Goal: Information Seeking & Learning: Learn about a topic

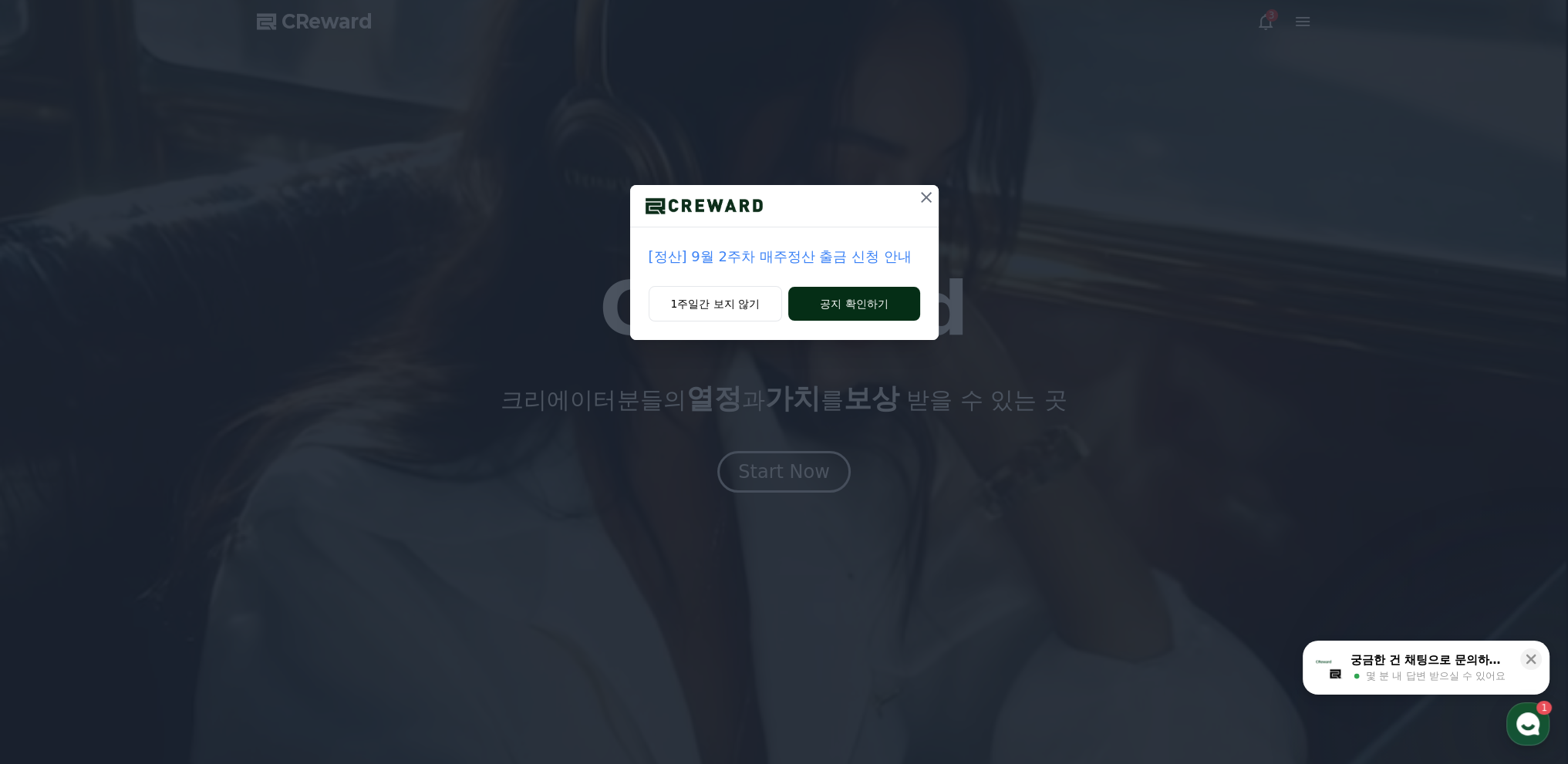
click at [814, 287] on button "공지 확인하기" at bounding box center [854, 304] width 131 height 34
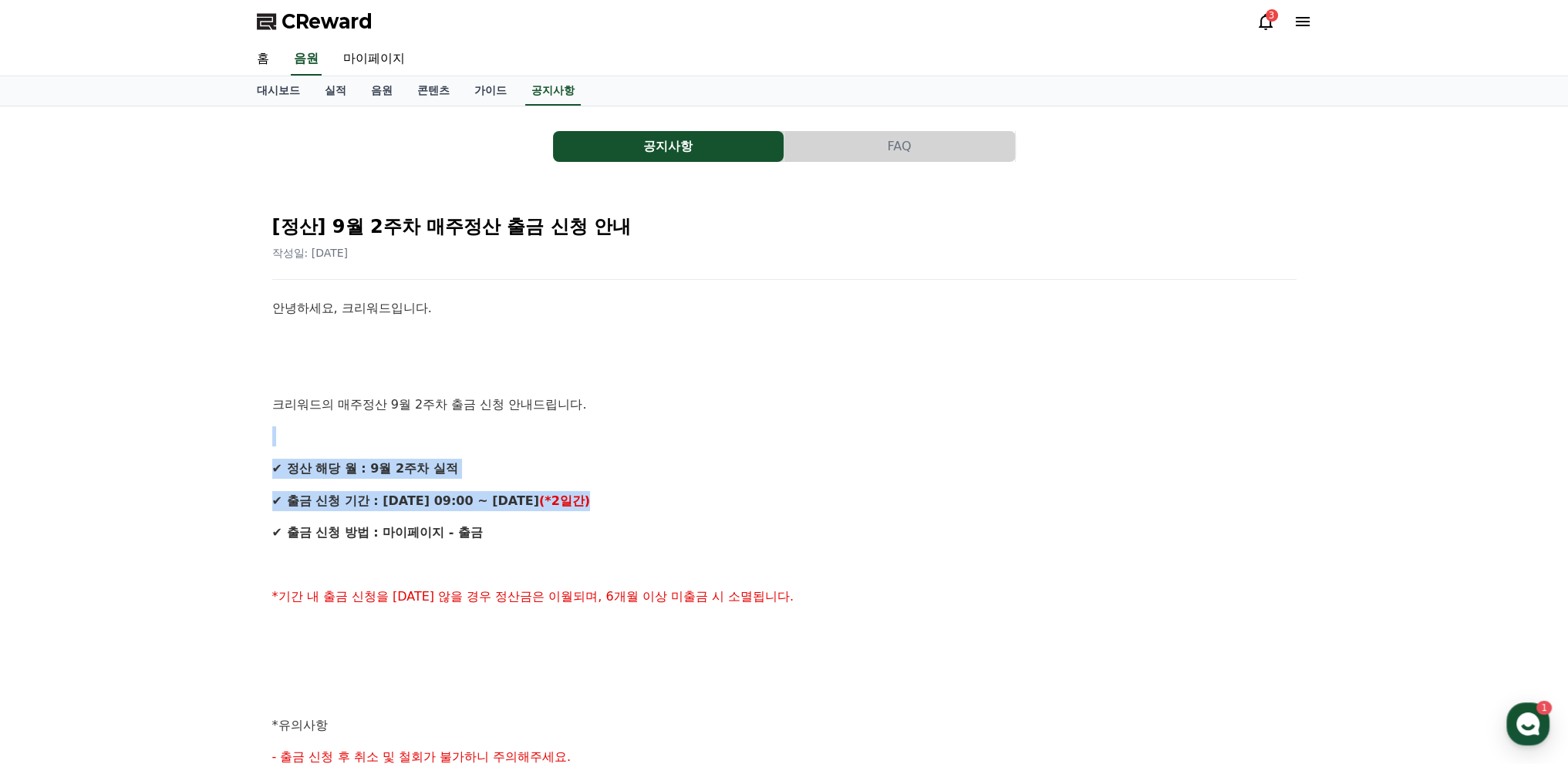
click at [618, 460] on div "안녕하세요, 크리워드입니다. 크리워드의 매주정산 9월 2주차 출금 신청 안내드립니다. ✔ 정산 해당 월 : 9월 2주차 실적 ✔ 출금 신청 기…" at bounding box center [784, 741] width 1024 height 885
click at [619, 452] on div "안녕하세요, 크리워드입니다. 크리워드의 매주정산 9월 2주차 출금 신청 안내드립니다. ✔ 정산 해당 월 : 9월 2주차 실적 ✔ 출금 신청 기…" at bounding box center [784, 741] width 1024 height 885
click at [620, 451] on div "안녕하세요, 크리워드입니다. 크리워드의 매주정산 9월 2주차 출금 신청 안내드립니다. ✔ 정산 해당 월 : 9월 2주차 실적 ✔ 출금 신청 기…" at bounding box center [784, 741] width 1024 height 885
click at [625, 458] on p "✔ 정산 해당 월 : 9월 2주차 실적" at bounding box center [784, 468] width 1024 height 20
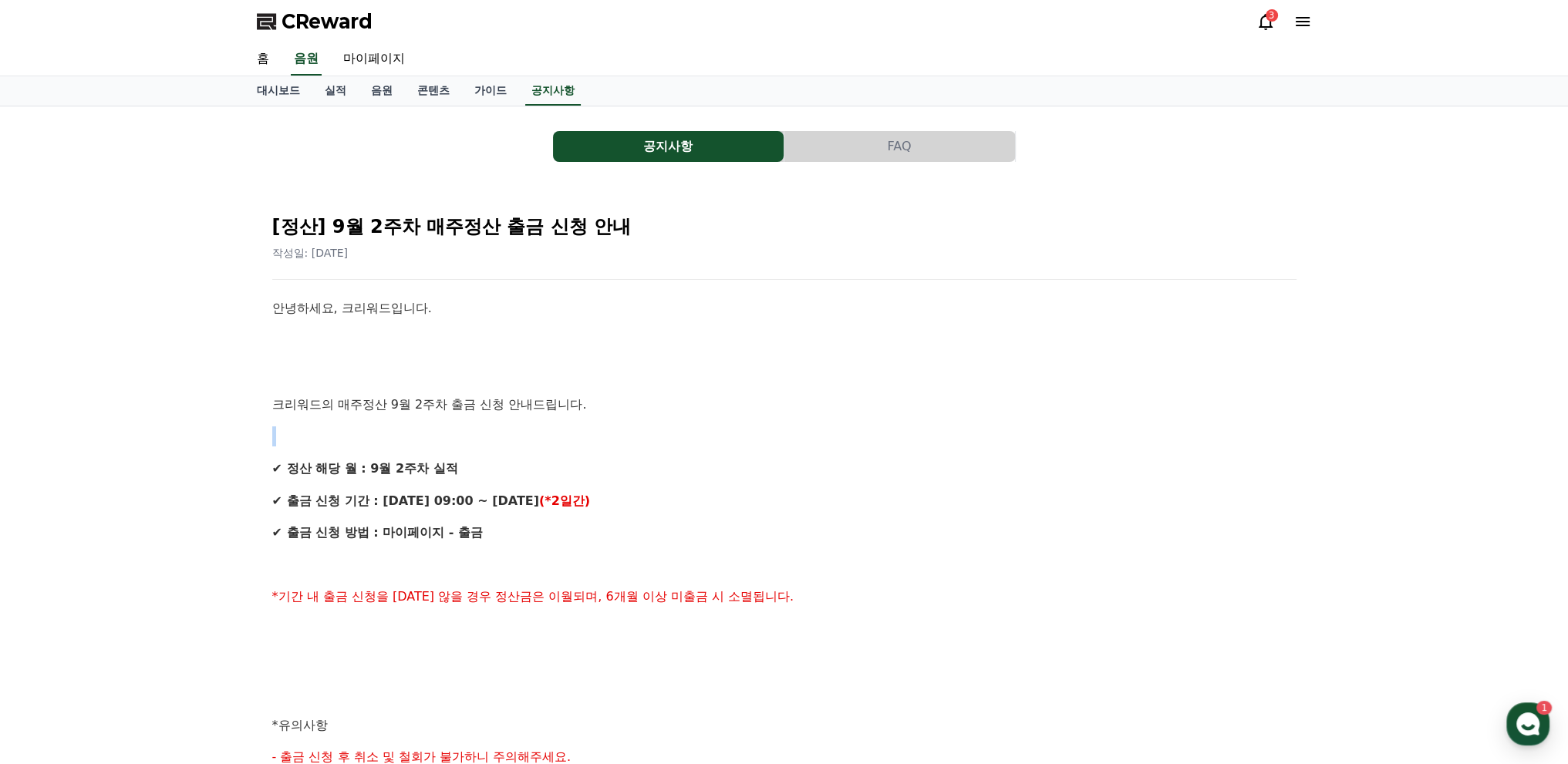
drag, startPoint x: 635, startPoint y: 375, endPoint x: 693, endPoint y: 452, distance: 96.4
click at [687, 447] on div "안녕하세요, 크리워드입니다. 크리워드의 매주정산 9월 2주차 출금 신청 안내드립니다. ✔ 정산 해당 월 : 9월 2주차 실적 ✔ 출금 신청 기…" at bounding box center [784, 741] width 1024 height 885
click at [1248, 15] on div "CReward 3" at bounding box center [784, 22] width 1080 height 43
click at [1260, 17] on icon at bounding box center [1265, 22] width 19 height 19
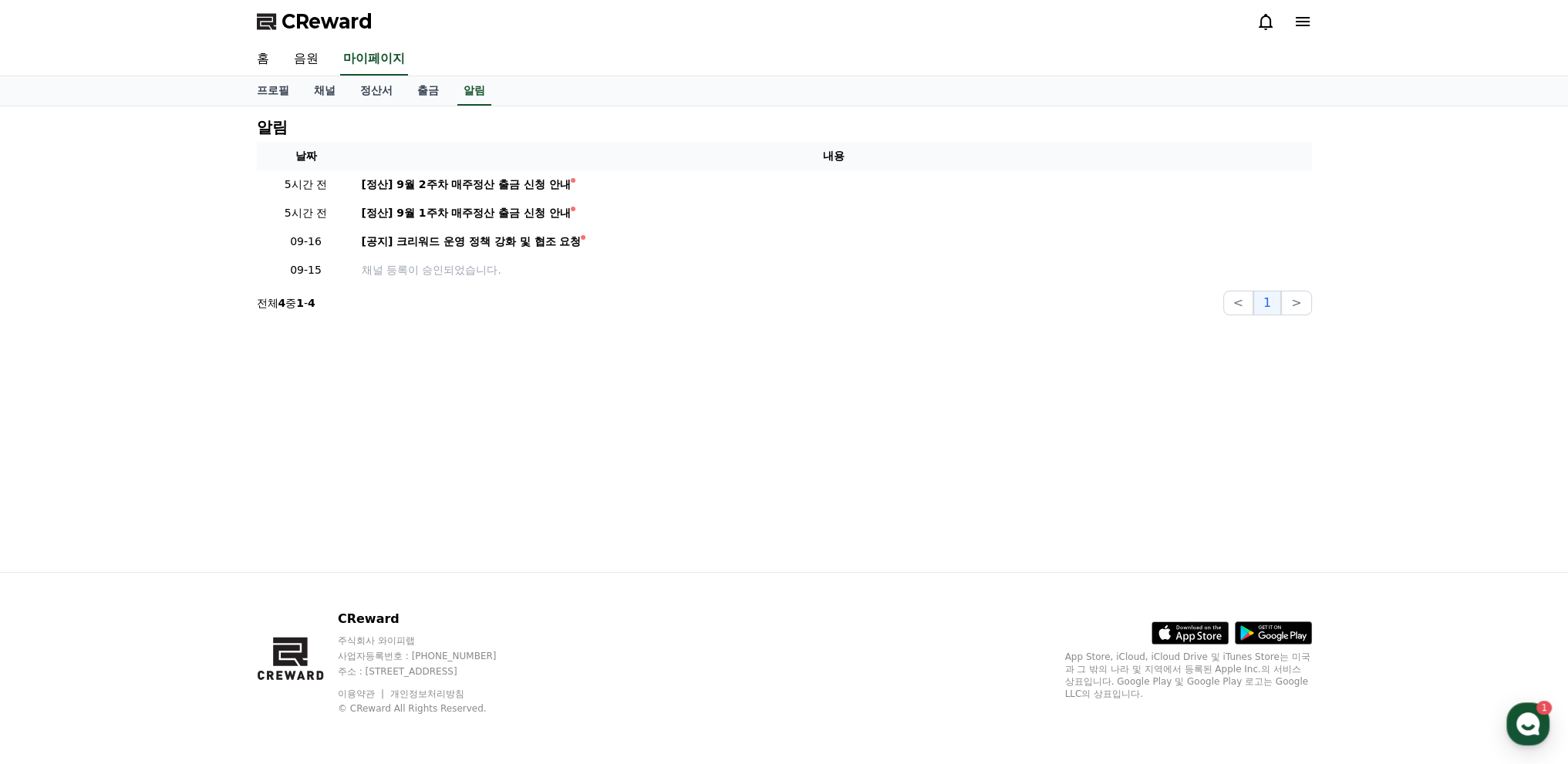
click at [1303, 9] on div at bounding box center [1284, 21] width 56 height 24
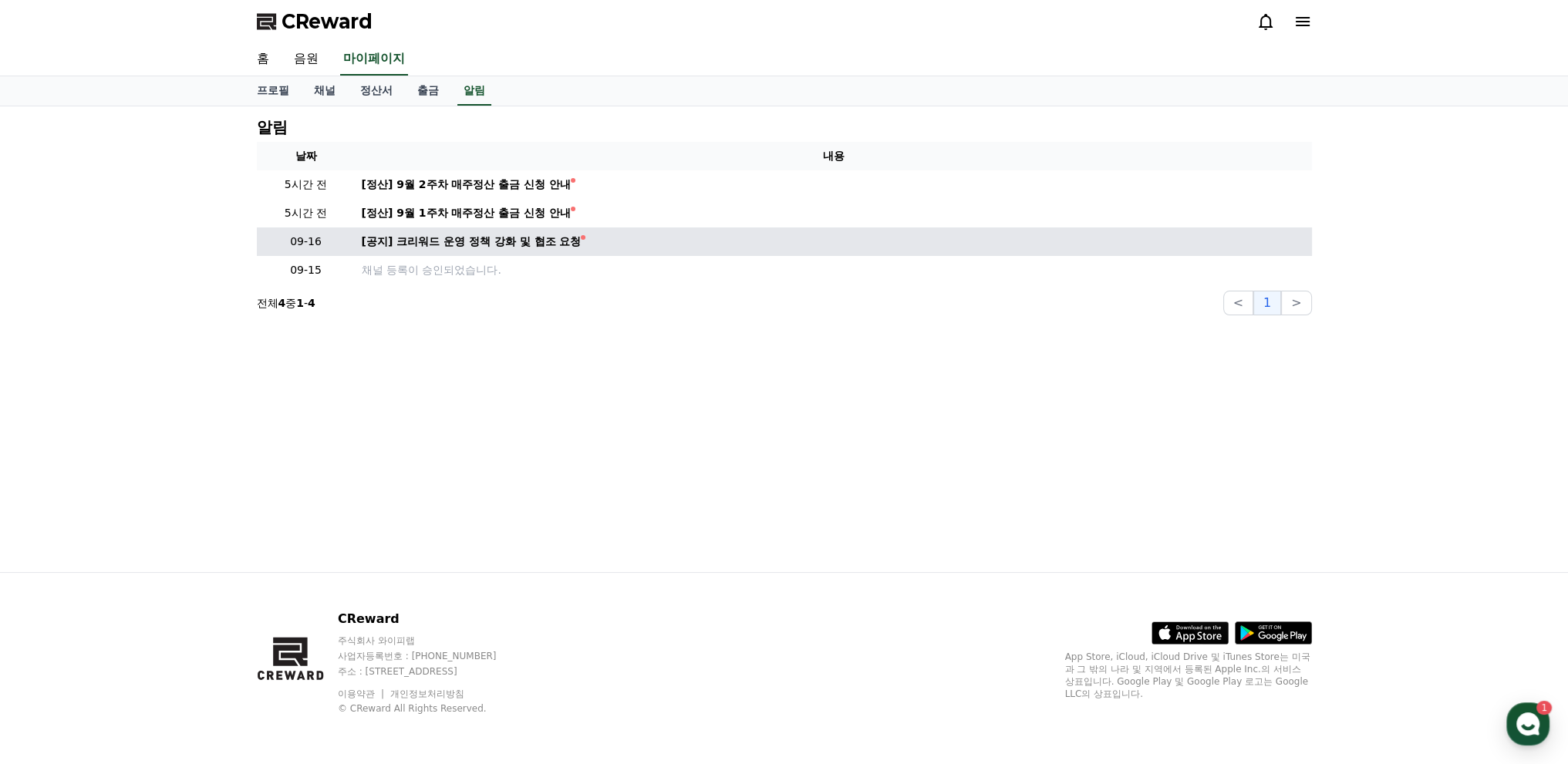
click at [446, 234] on td "[공지] 크리워드 운영 정책 강화 및 협조 요청" at bounding box center [834, 241] width 956 height 28
click at [453, 233] on div "[공지] 크리워드 운영 정책 강화 및 협조 요청" at bounding box center [471, 241] width 220 height 17
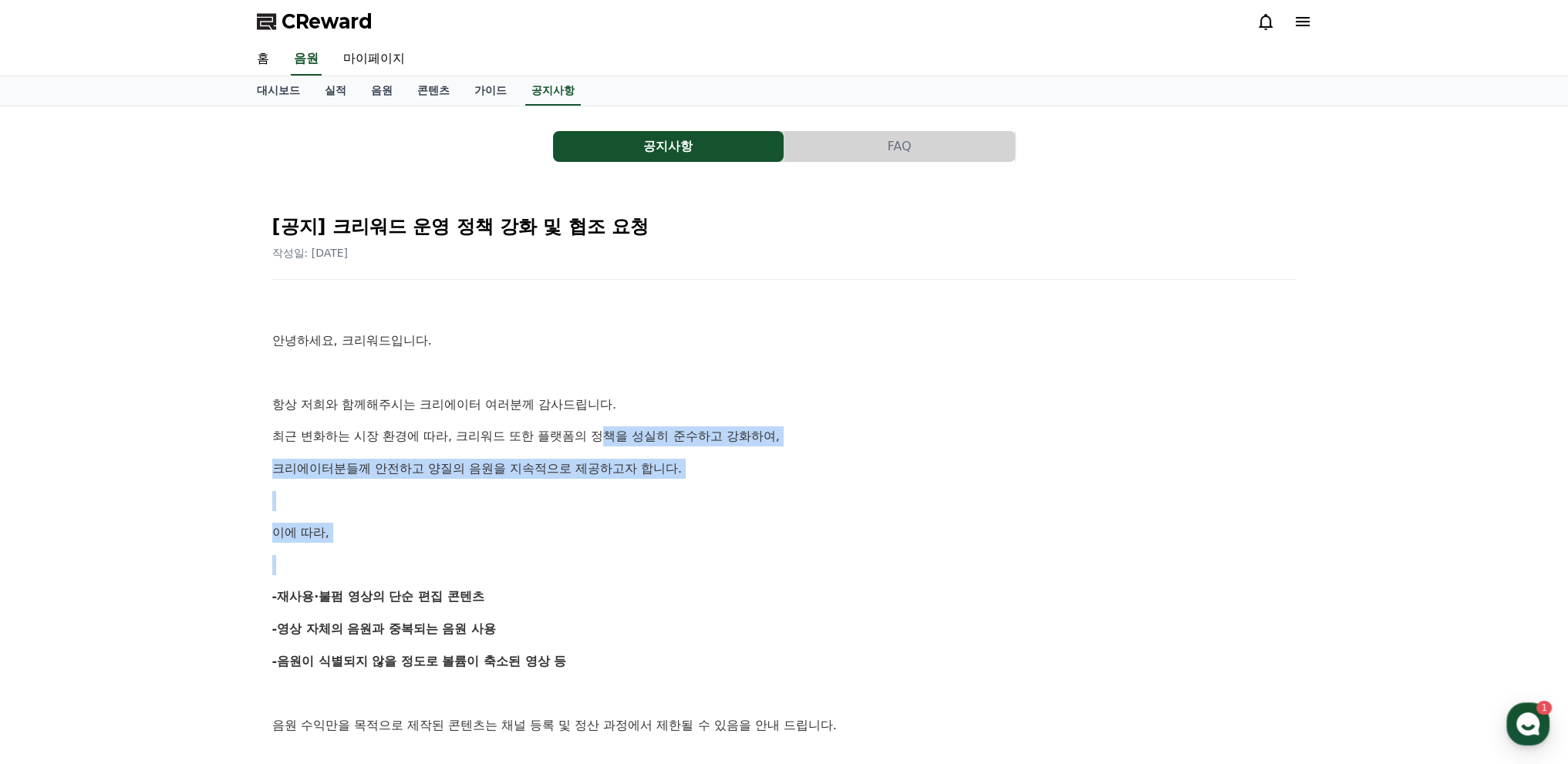
drag, startPoint x: 577, startPoint y: 462, endPoint x: 593, endPoint y: 520, distance: 60.2
click at [593, 555] on p at bounding box center [784, 565] width 1024 height 20
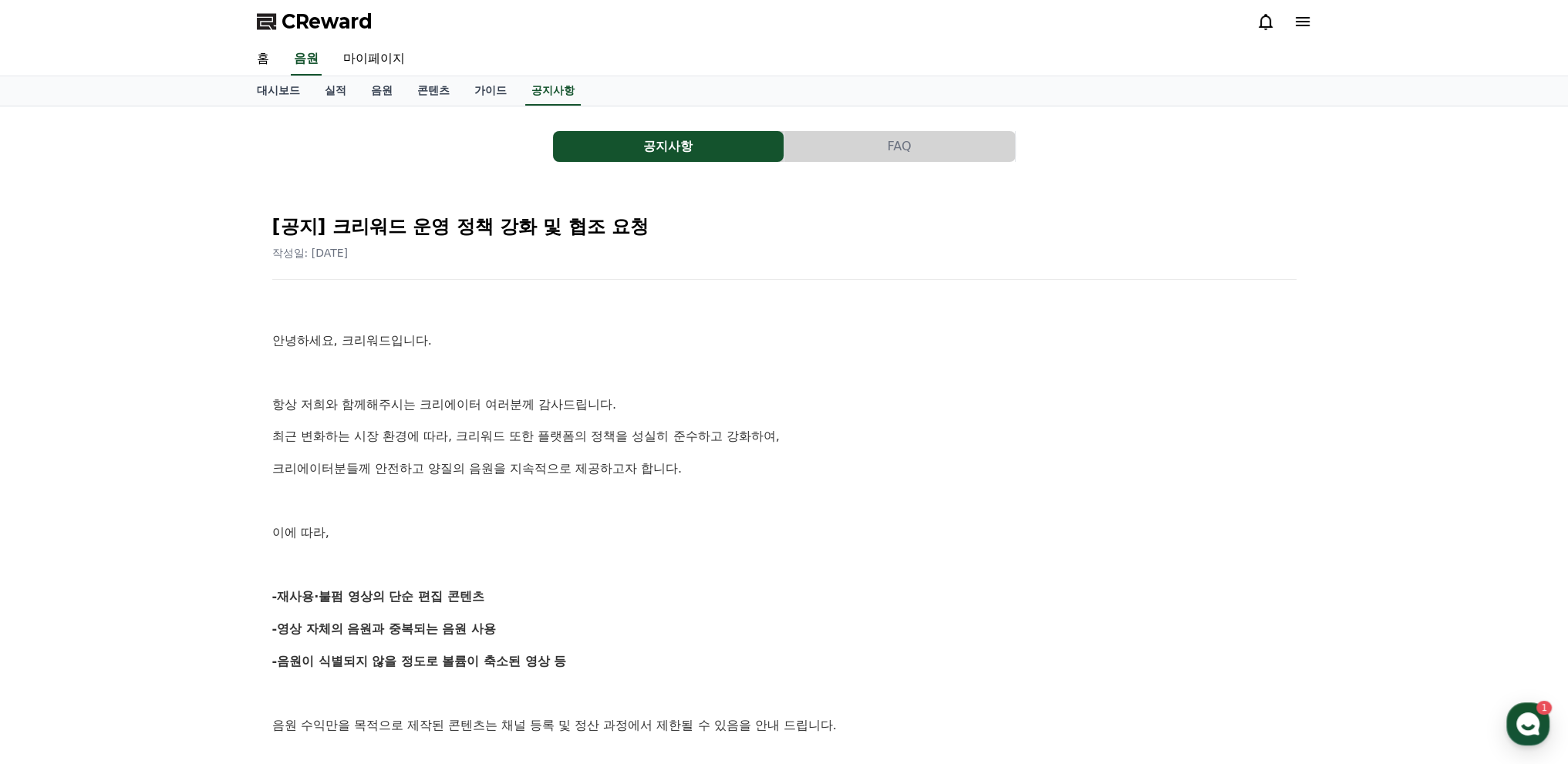
drag, startPoint x: 590, startPoint y: 542, endPoint x: 602, endPoint y: 604, distance: 63.2
drag, startPoint x: 602, startPoint y: 604, endPoint x: 577, endPoint y: 545, distance: 64.1
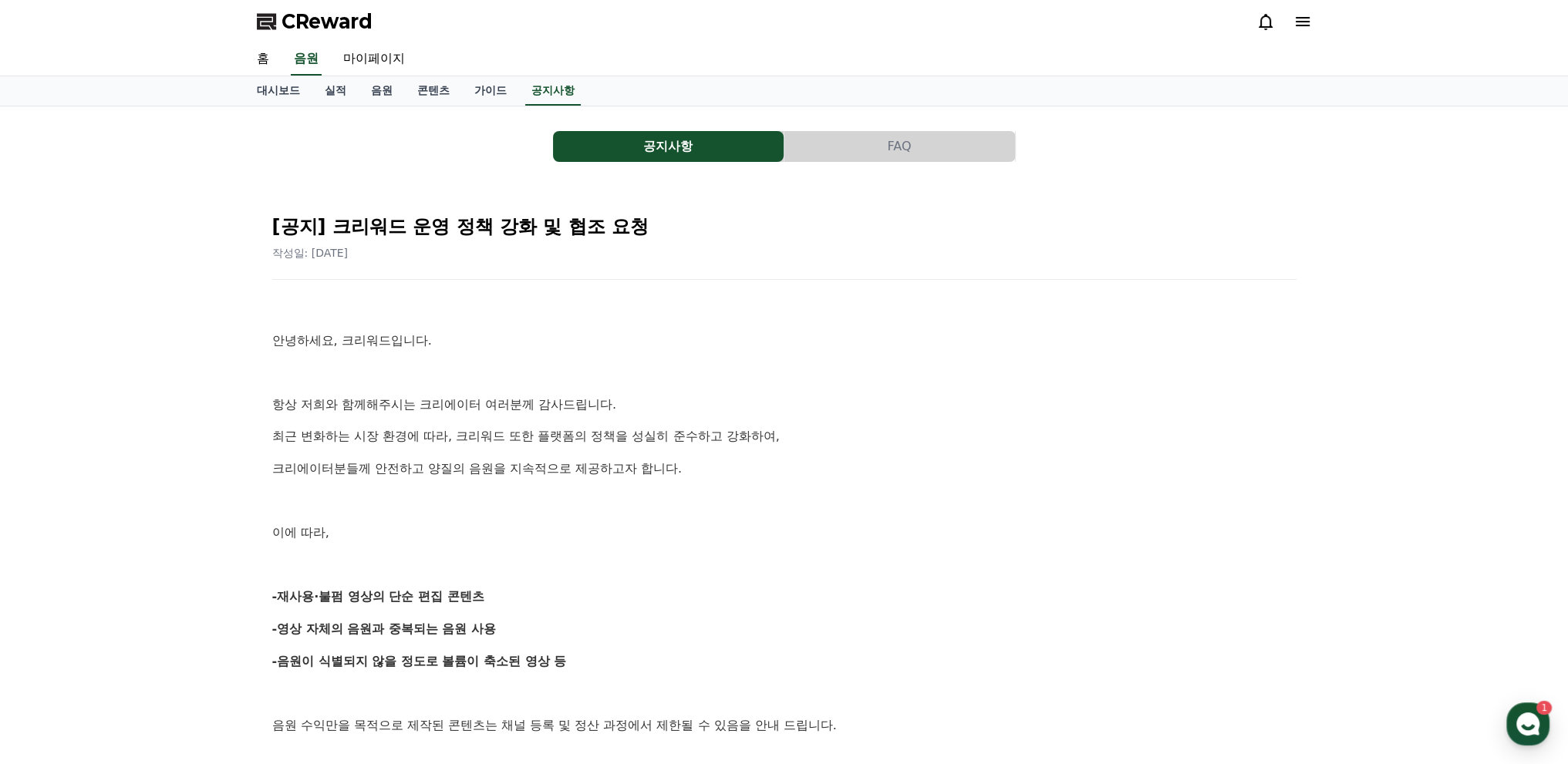
drag, startPoint x: 577, startPoint y: 545, endPoint x: 595, endPoint y: 625, distance: 82.0
click at [593, 651] on p "-음원이 식별되지 않을 정도로 볼륨이 축소된 영상 등" at bounding box center [784, 661] width 1024 height 20
drag, startPoint x: 593, startPoint y: 621, endPoint x: 582, endPoint y: 516, distance: 105.6
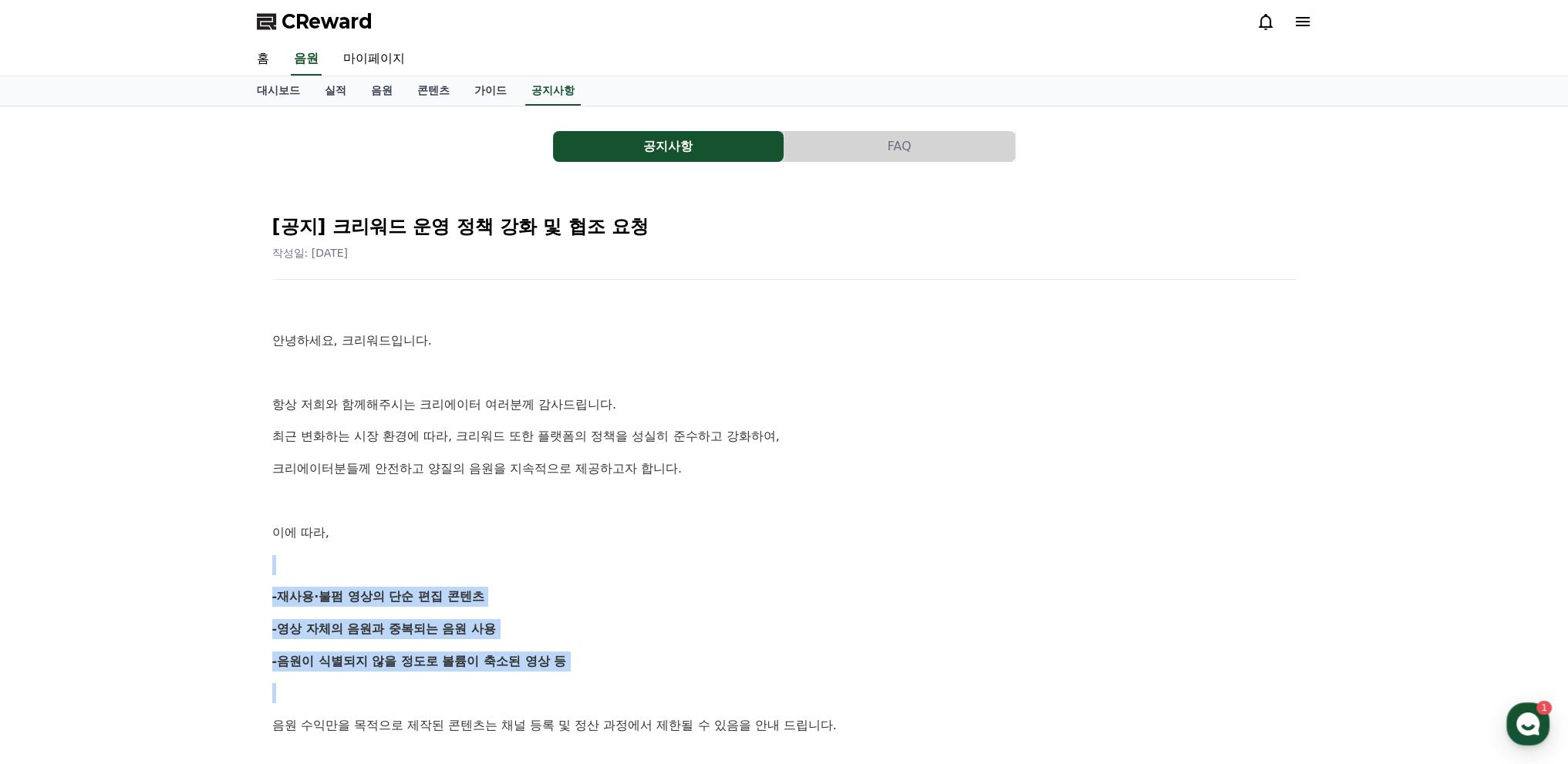
click at [586, 555] on p at bounding box center [784, 565] width 1024 height 20
drag, startPoint x: 594, startPoint y: 522, endPoint x: 653, endPoint y: 617, distance: 111.8
click at [653, 651] on p "-음원이 식별되지 않을 정도로 볼륨이 축소된 영상 등" at bounding box center [784, 661] width 1024 height 20
drag, startPoint x: 653, startPoint y: 617, endPoint x: 622, endPoint y: 513, distance: 108.5
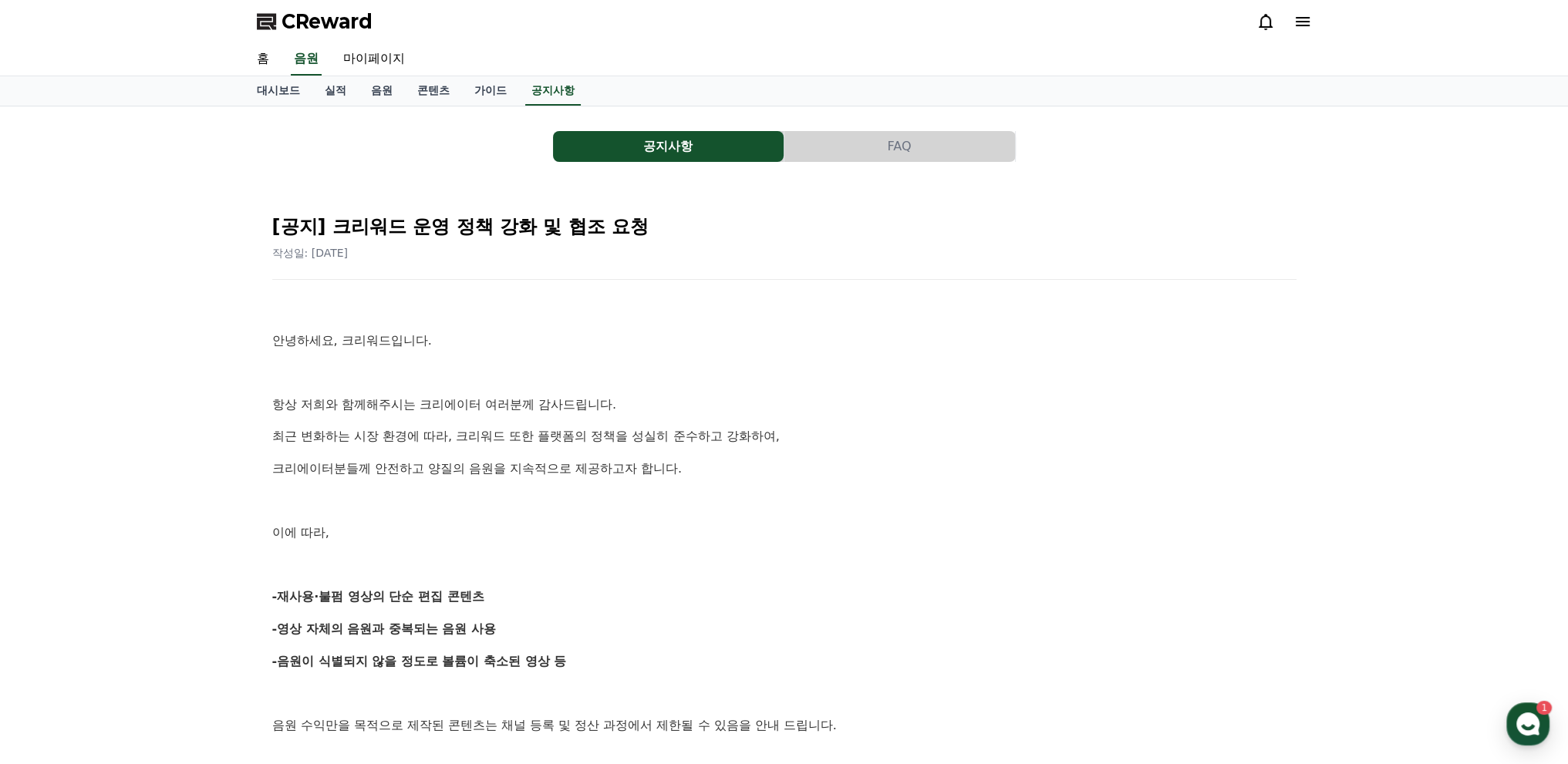
click at [364, 491] on p at bounding box center [784, 501] width 1024 height 20
drag, startPoint x: 338, startPoint y: 433, endPoint x: 438, endPoint y: 561, distance: 162.4
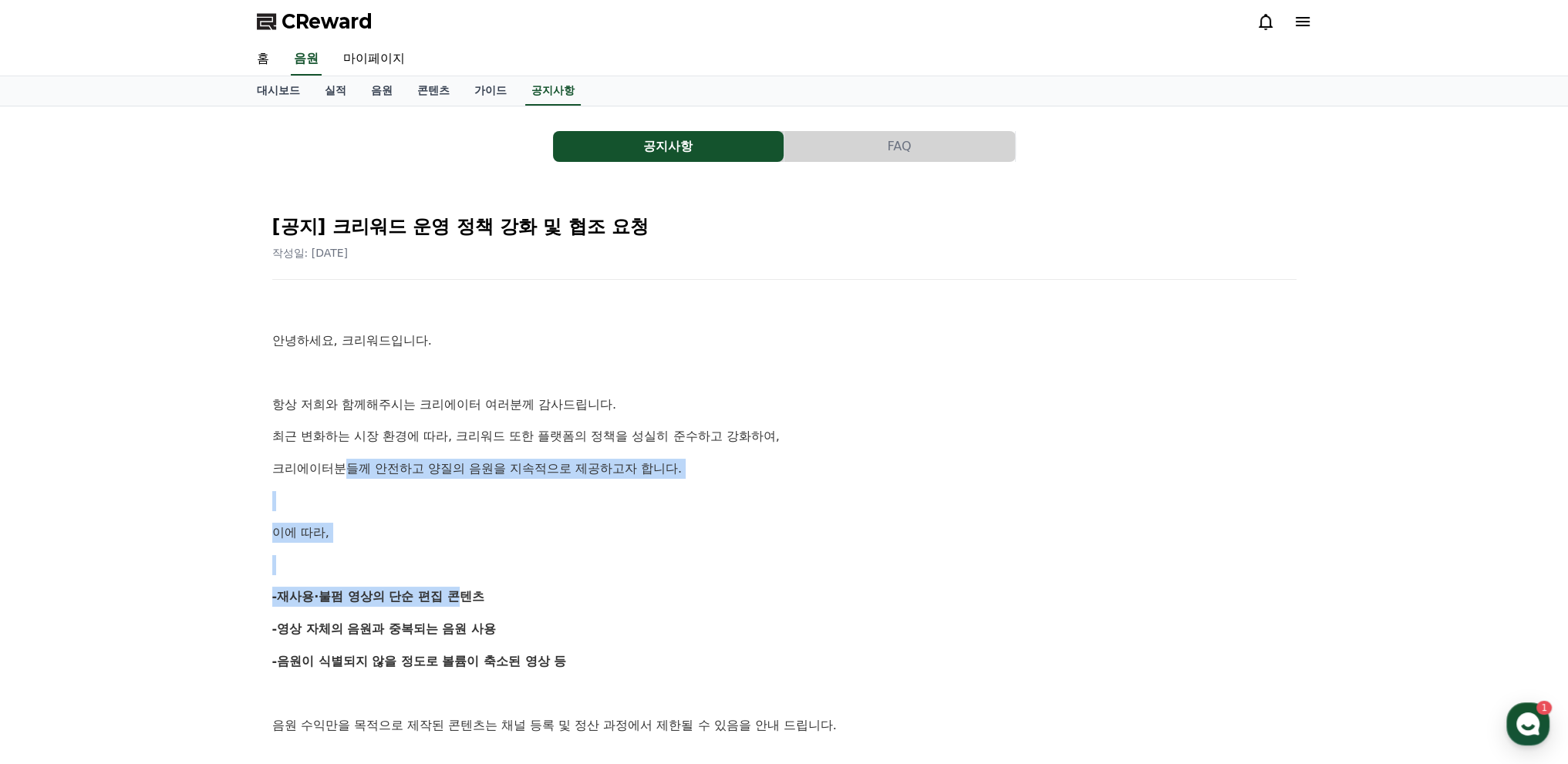
click at [438, 589] on strong "-재사용·불펌 영상의 단순 편집 콘텐츠" at bounding box center [378, 596] width 212 height 15
drag, startPoint x: 438, startPoint y: 561, endPoint x: 426, endPoint y: 507, distance: 55.3
click at [441, 555] on p at bounding box center [784, 565] width 1024 height 20
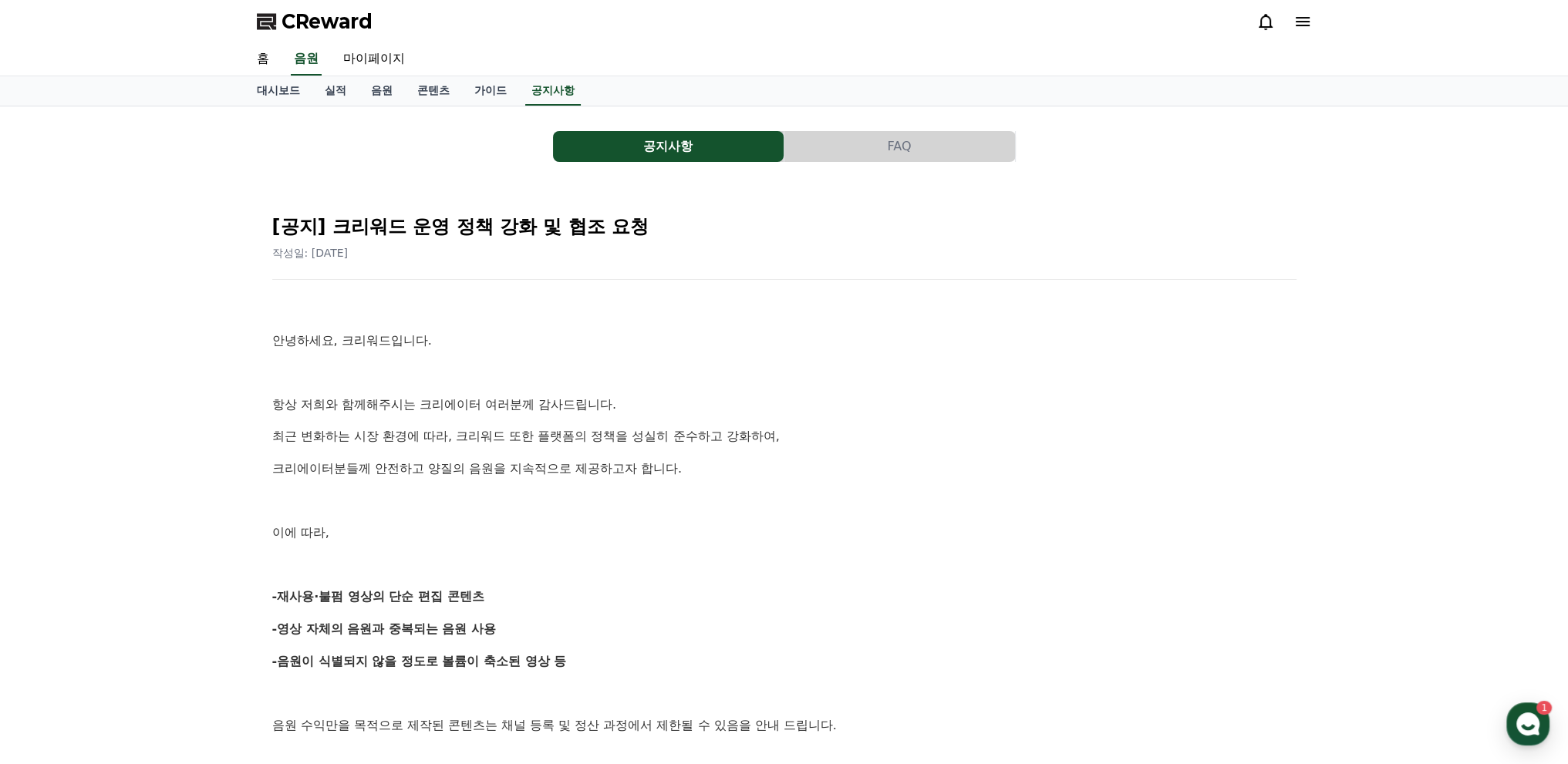
drag, startPoint x: 442, startPoint y: 517, endPoint x: 451, endPoint y: 518, distance: 9.1
drag, startPoint x: 457, startPoint y: 519, endPoint x: 537, endPoint y: 594, distance: 109.7
click at [538, 619] on p "-영상 자체의 음원과 중복되는 음원 사용" at bounding box center [784, 629] width 1024 height 20
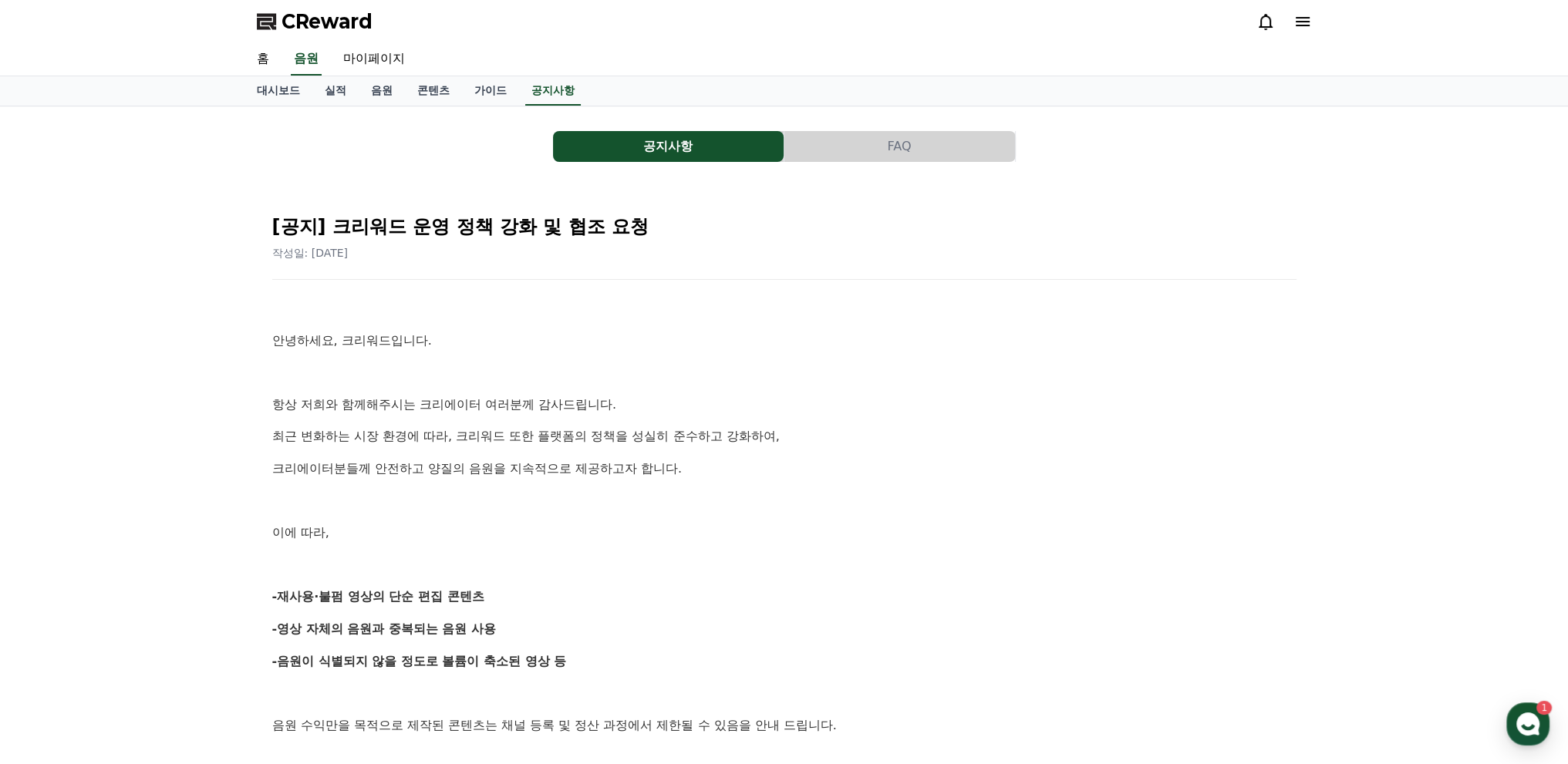
click at [1287, 21] on div at bounding box center [1284, 22] width 56 height 19
click at [1291, 20] on div at bounding box center [1284, 22] width 56 height 19
click at [1303, 13] on icon at bounding box center [1302, 22] width 19 height 19
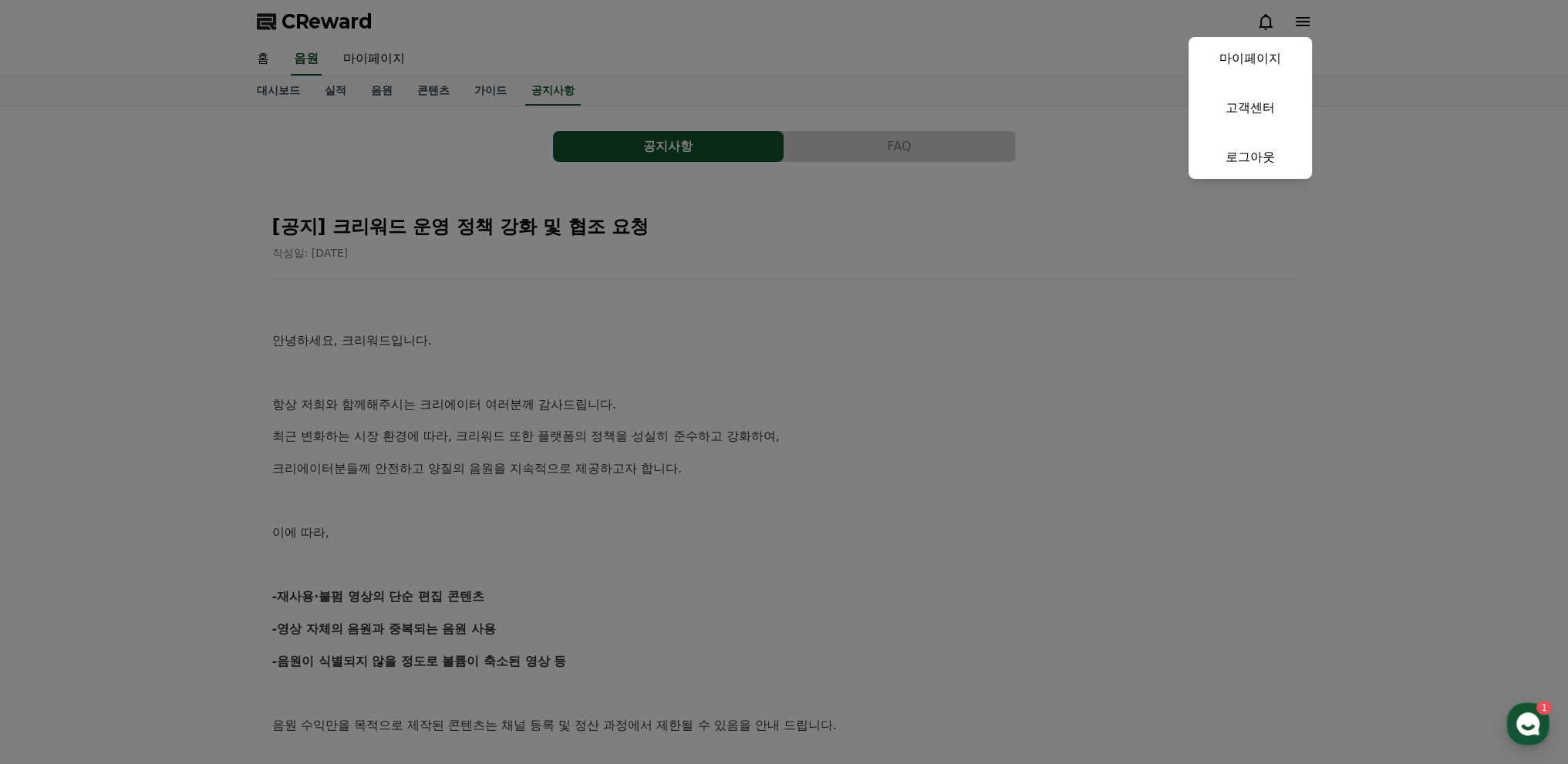
click at [309, 34] on button "close" at bounding box center [784, 382] width 1568 height 764
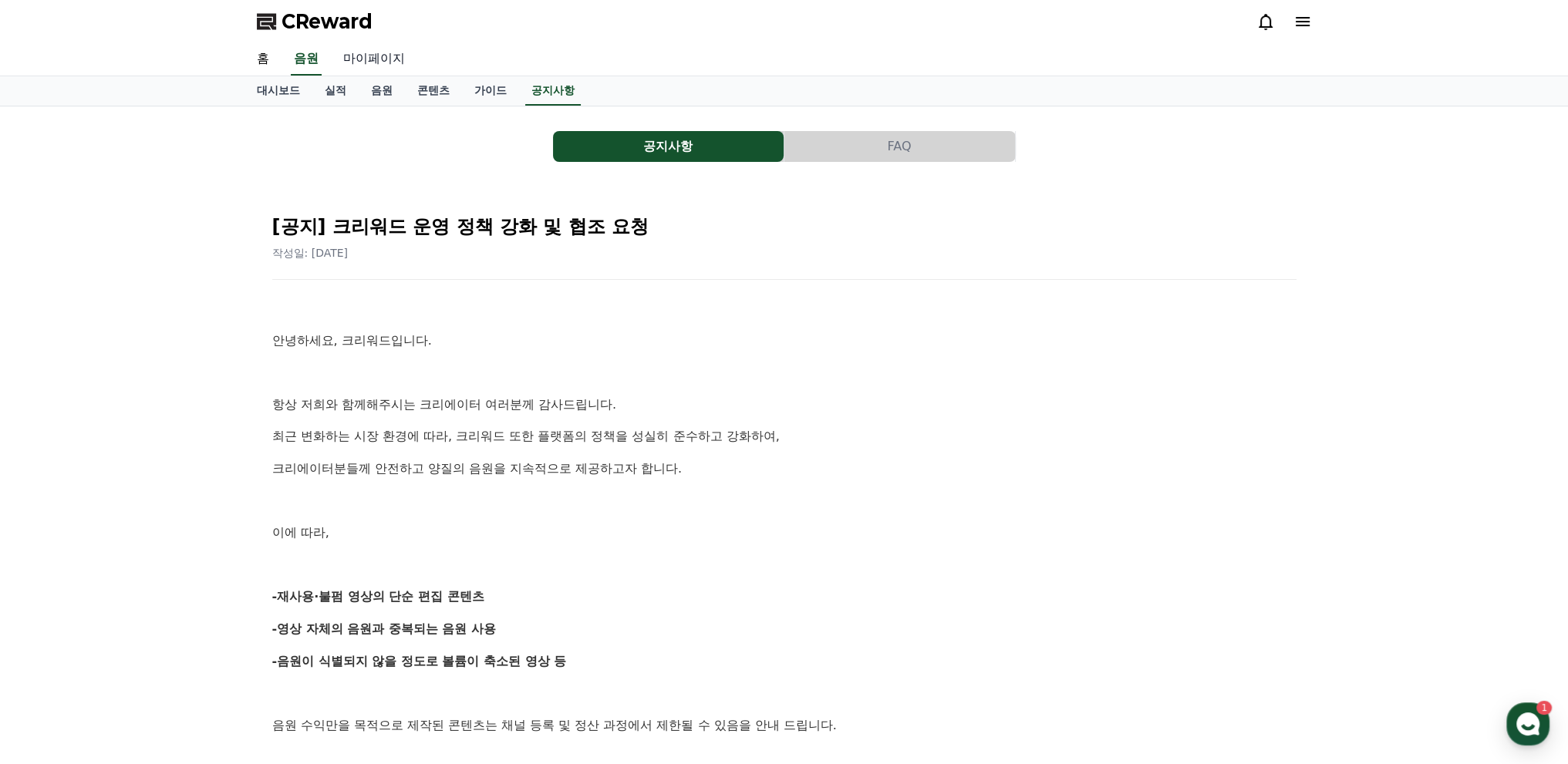
click at [342, 43] on link "마이페이지" at bounding box center [374, 59] width 86 height 32
select select "**********"
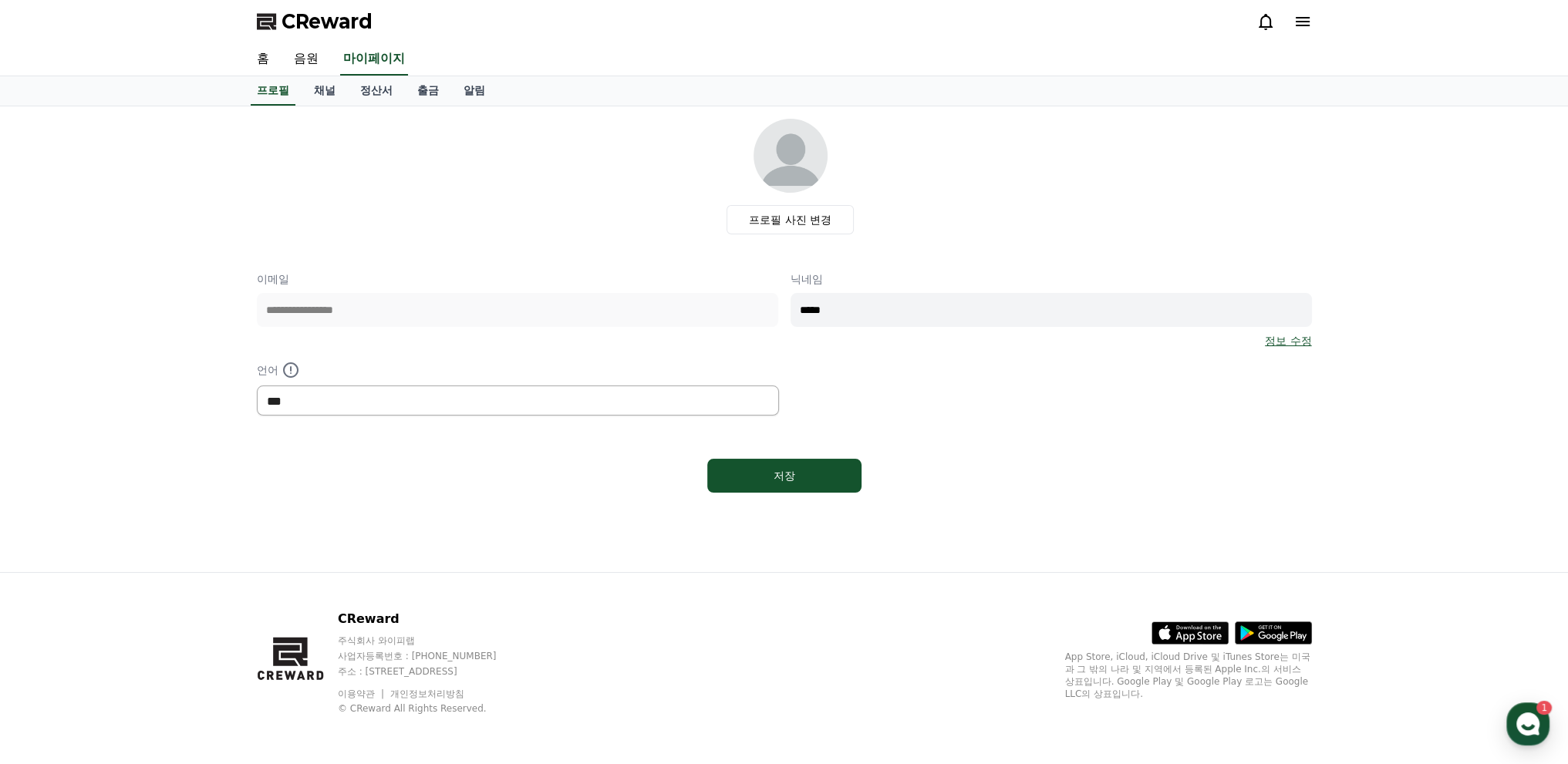
click at [530, 385] on select "*** ******* ***" at bounding box center [518, 400] width 523 height 30
click at [570, 360] on p "언어" at bounding box center [517, 369] width 521 height 19
click at [323, 83] on link "채널" at bounding box center [324, 91] width 46 height 29
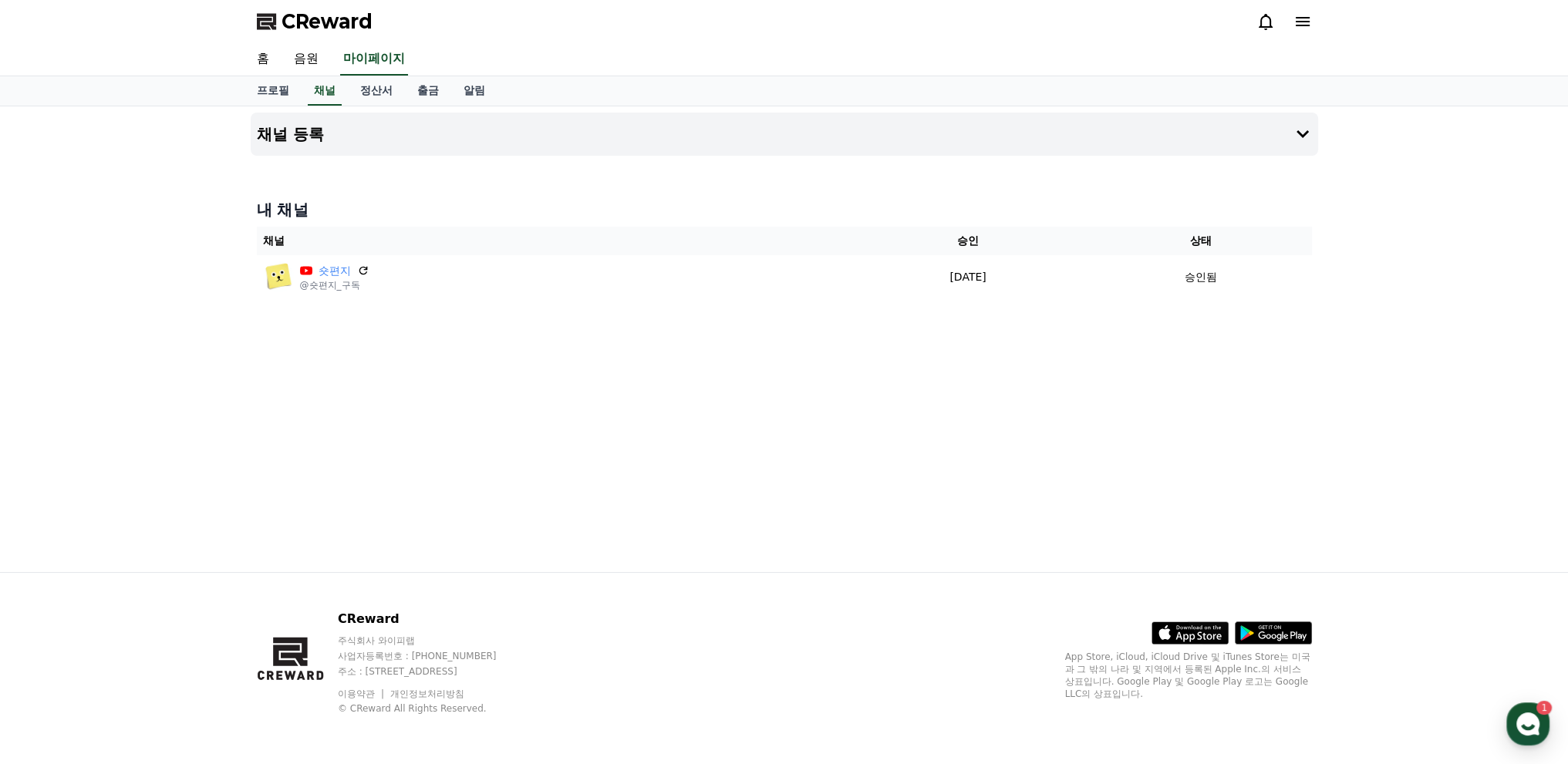
click at [607, 286] on div "채널 등록 내 채널 채널 승인 상태 숏편지 @숏편지_구독 2025-09-15 09-15 승인됨" at bounding box center [784, 339] width 1080 height 465
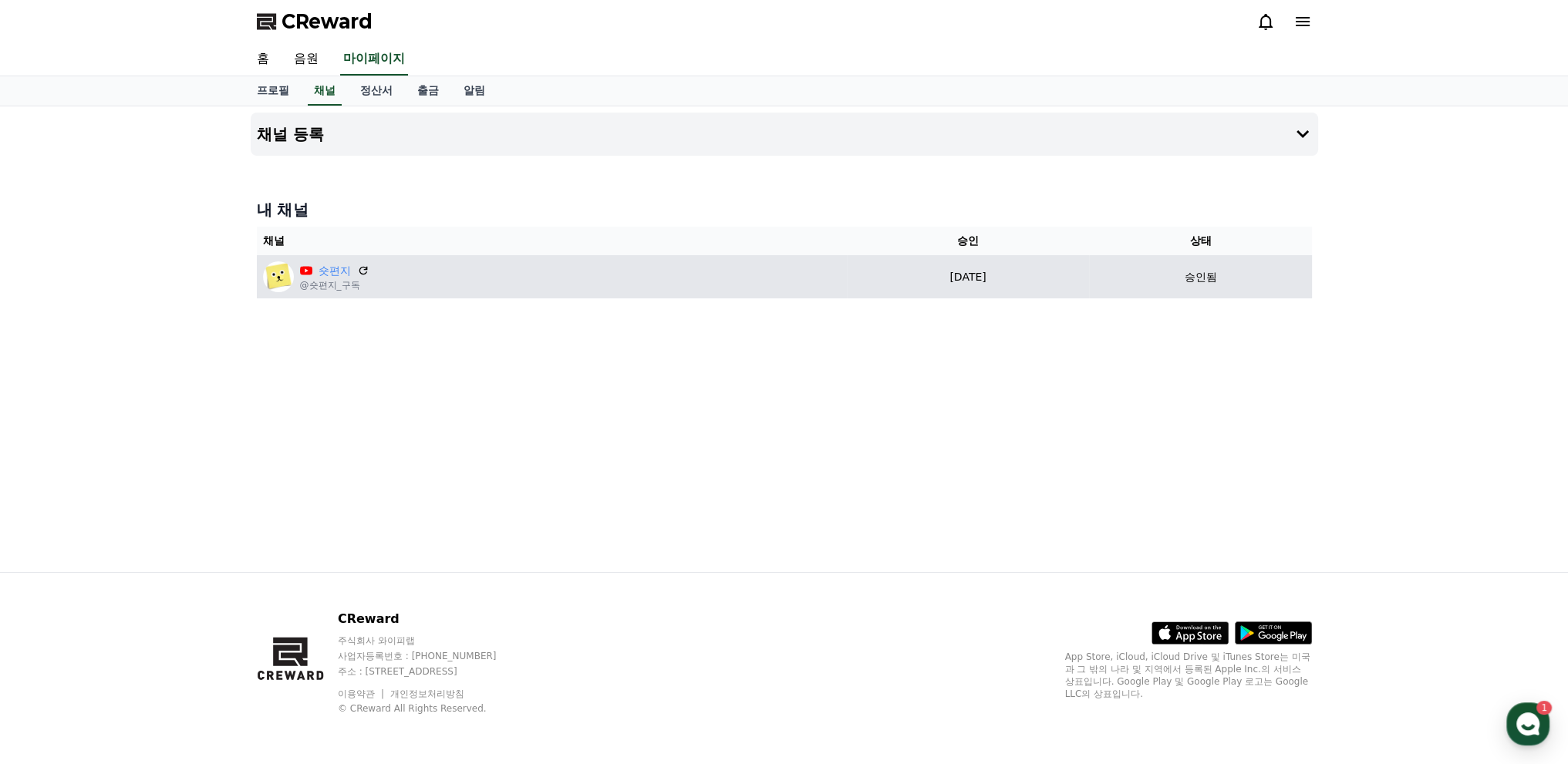
click at [612, 262] on div "숏편지 @숏편지_구독" at bounding box center [551, 276] width 577 height 30
click at [357, 263] on icon at bounding box center [364, 270] width 14 height 14
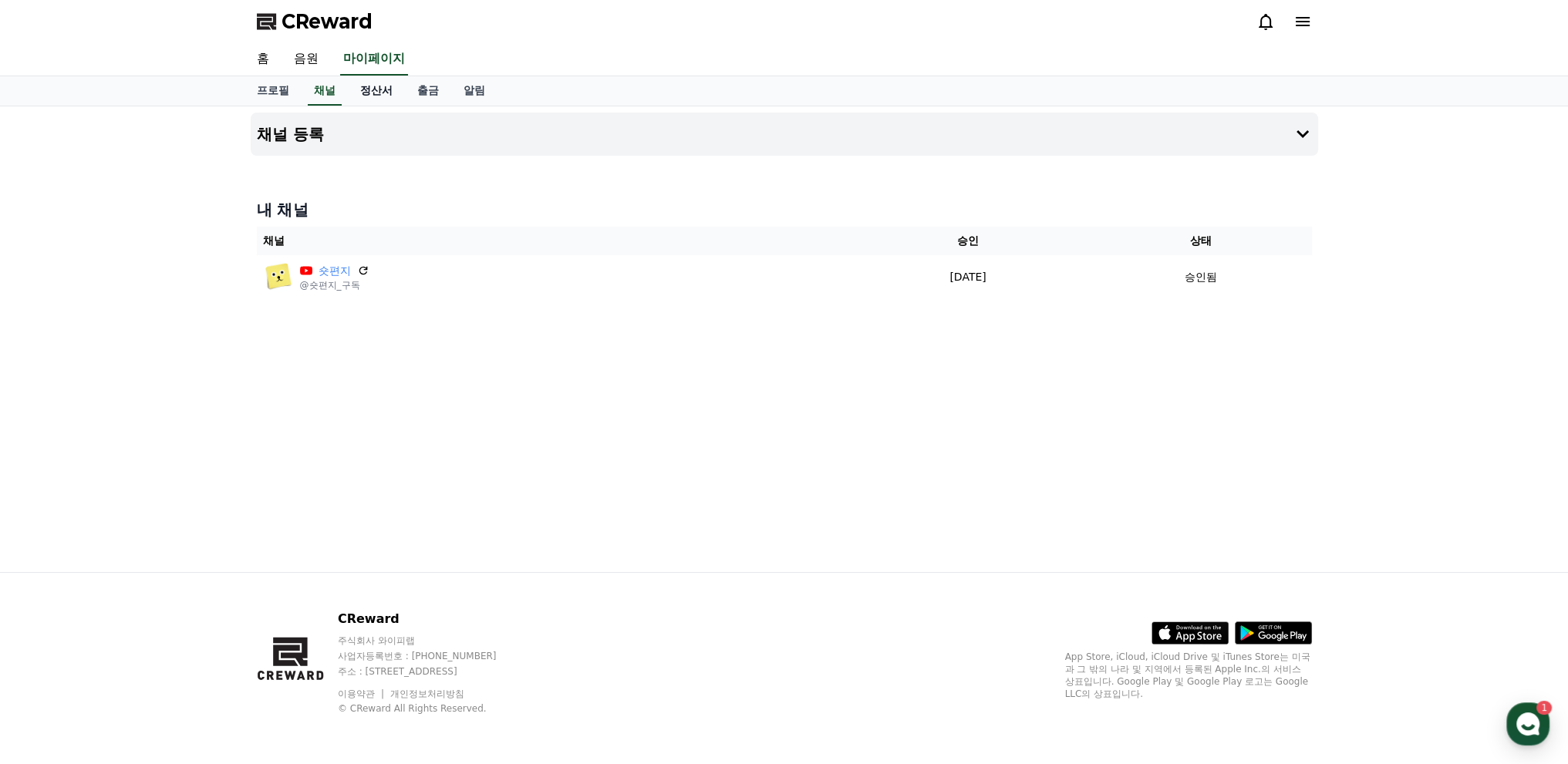
click at [362, 88] on link "정산서" at bounding box center [376, 91] width 57 height 29
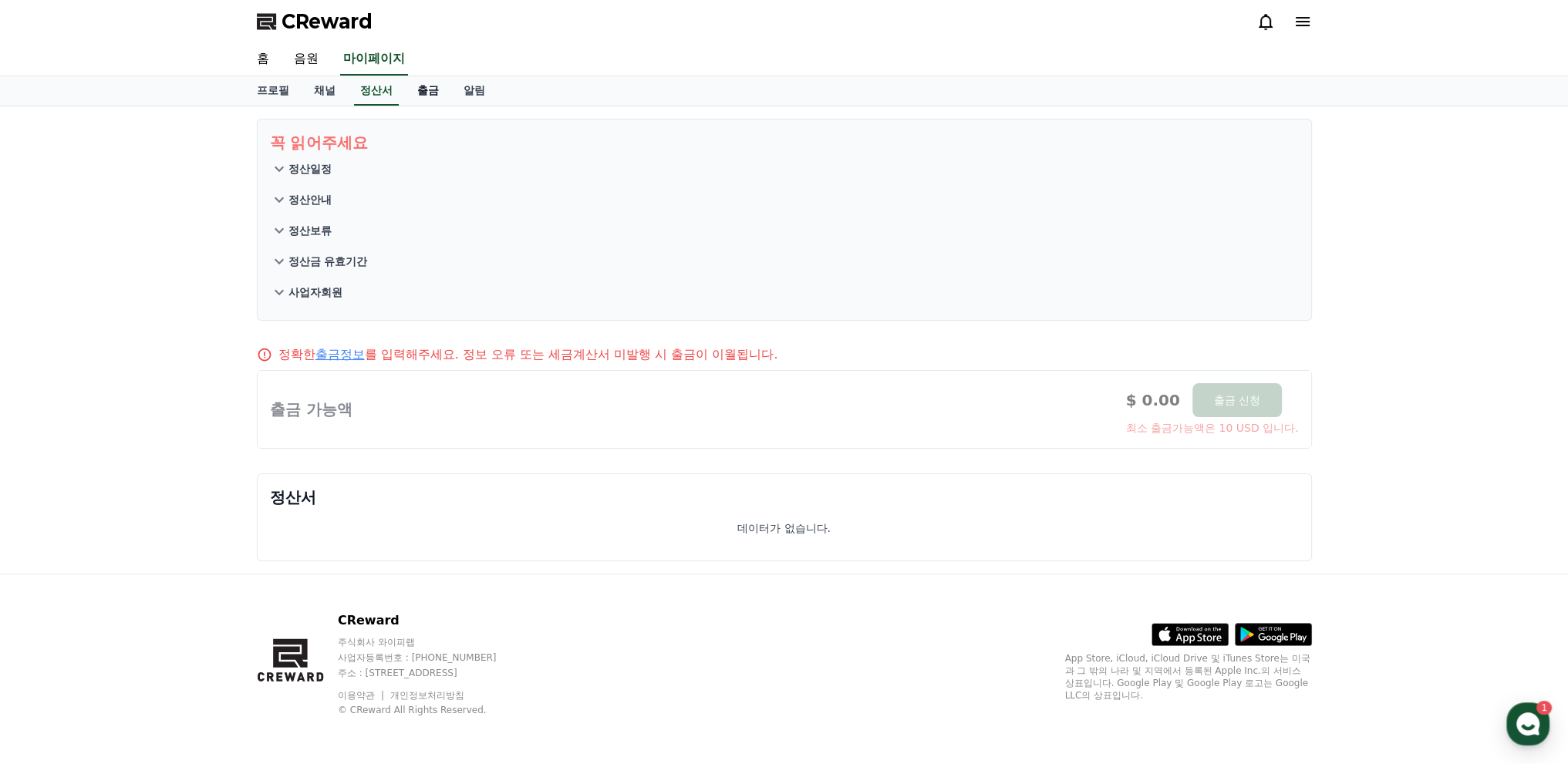
click at [427, 79] on link "출금" at bounding box center [427, 91] width 46 height 29
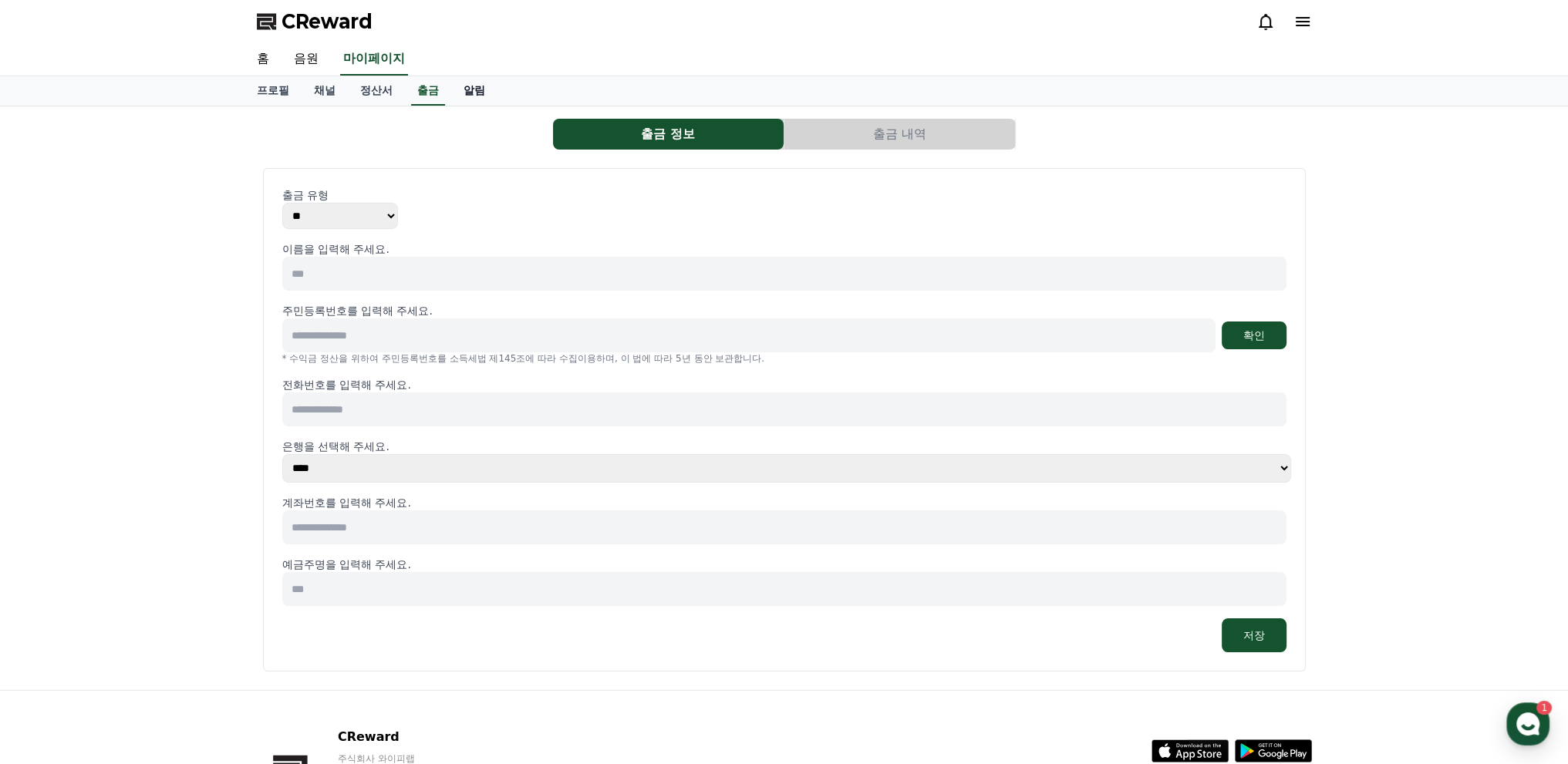
click at [456, 82] on link "알림" at bounding box center [473, 91] width 46 height 29
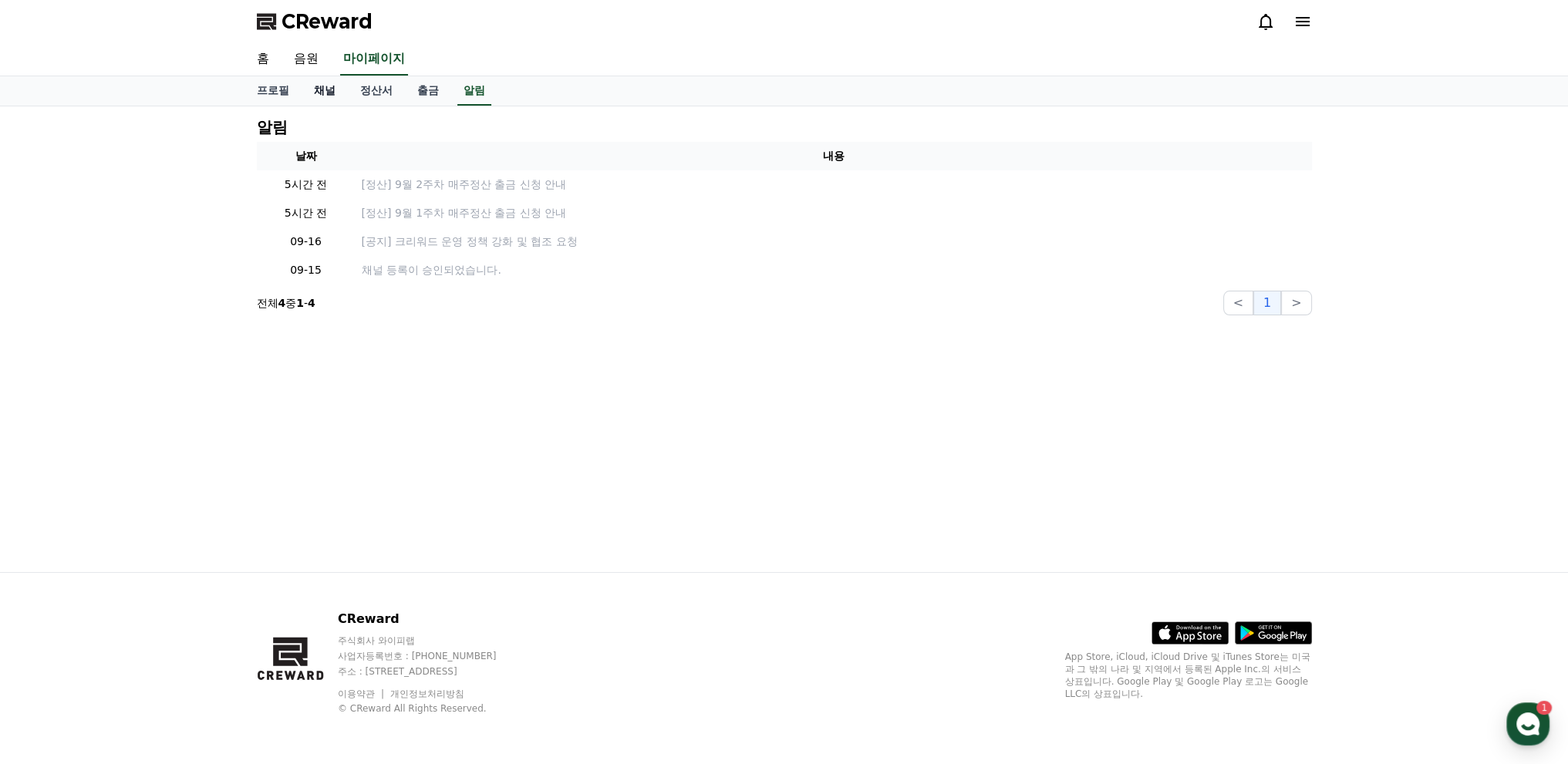
click at [321, 88] on link "채널" at bounding box center [324, 91] width 46 height 29
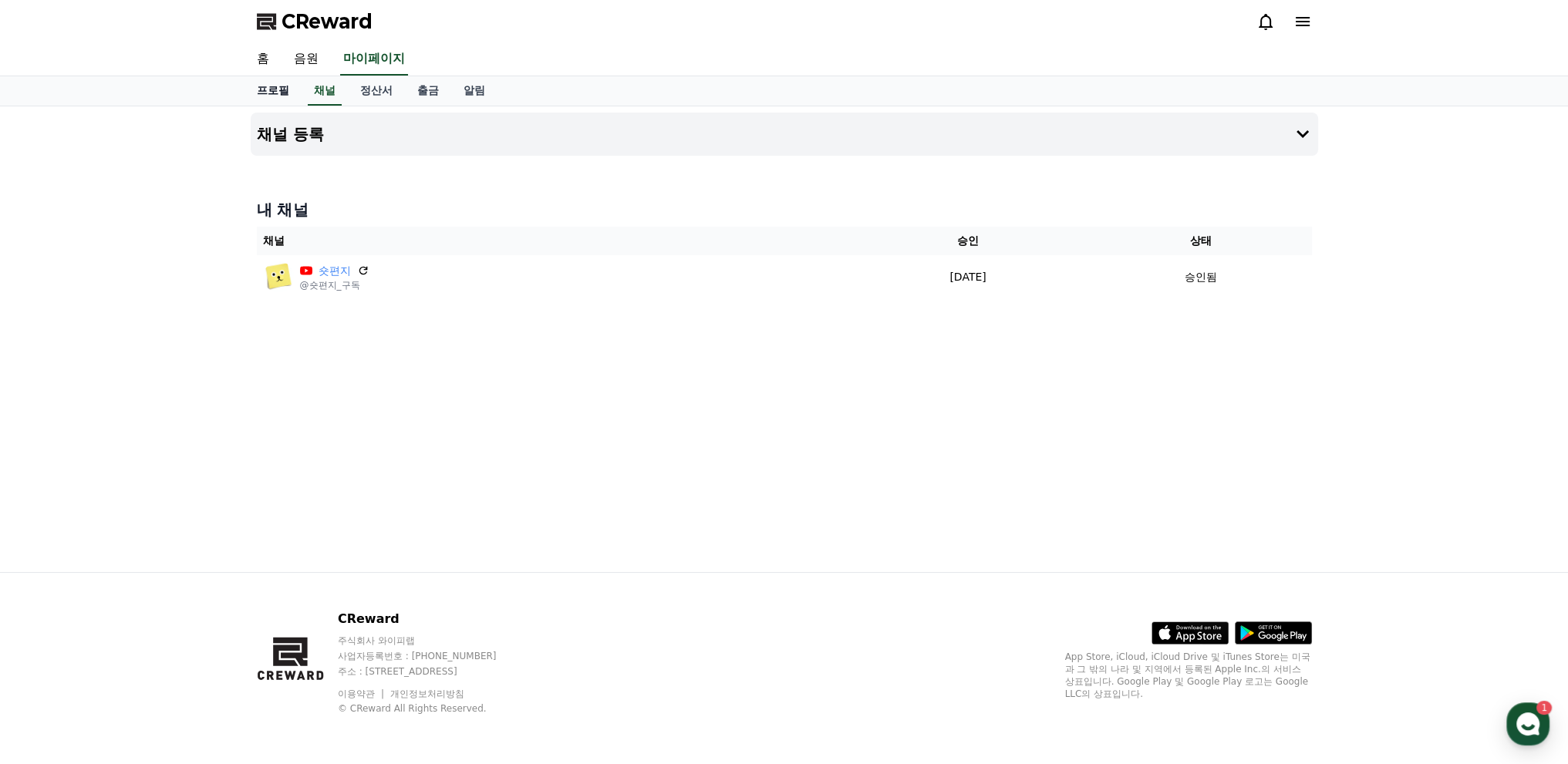
click at [270, 86] on link "프로필" at bounding box center [272, 91] width 57 height 29
select select "**********"
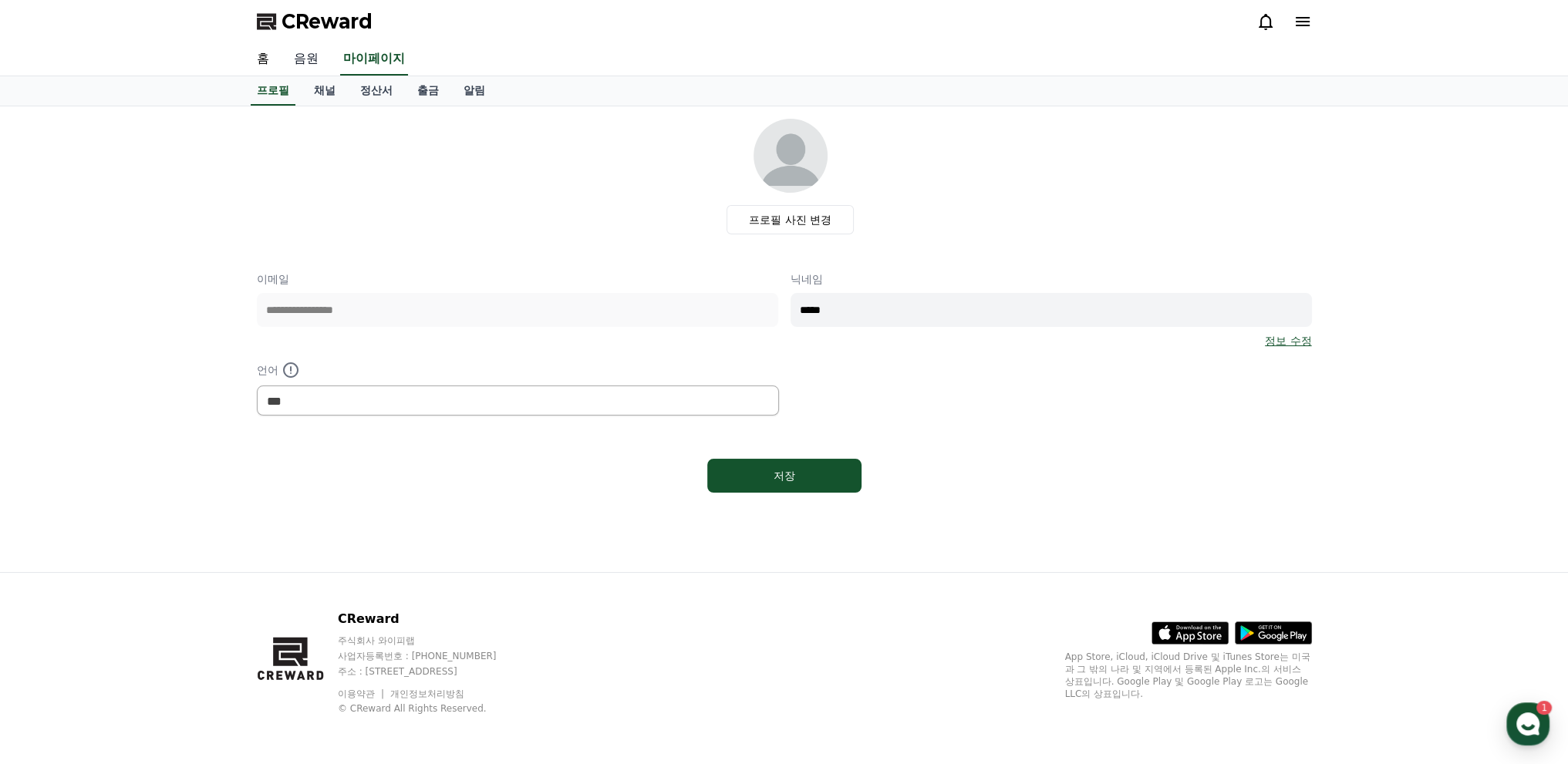
click at [291, 54] on link "음원" at bounding box center [306, 59] width 49 height 32
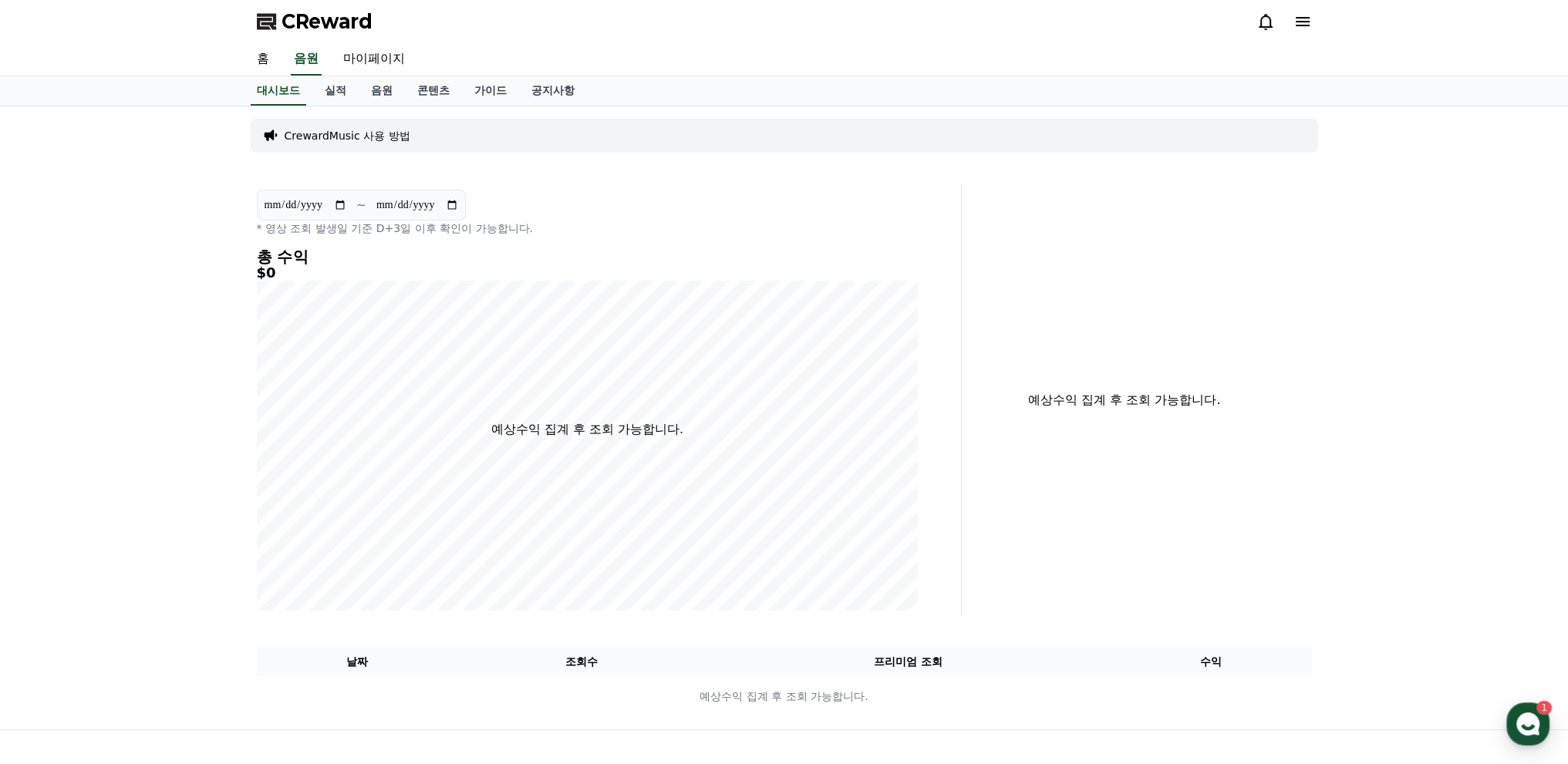
click at [411, 128] on div "CrewardMusic 사용 방법" at bounding box center [784, 135] width 1067 height 34
click at [365, 82] on link "음원" at bounding box center [381, 91] width 46 height 29
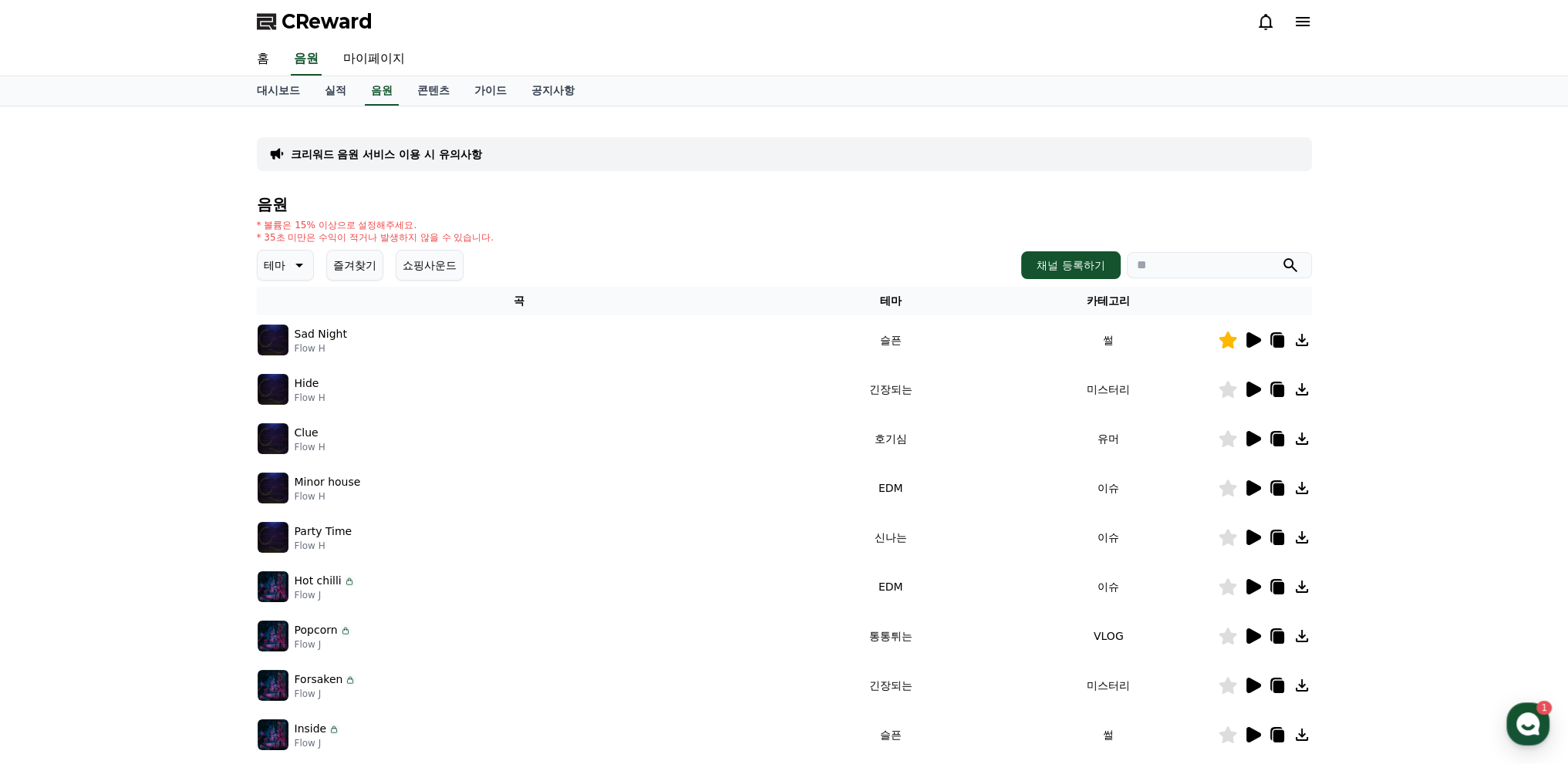
click at [420, 250] on button "쇼핑사운드" at bounding box center [429, 264] width 68 height 30
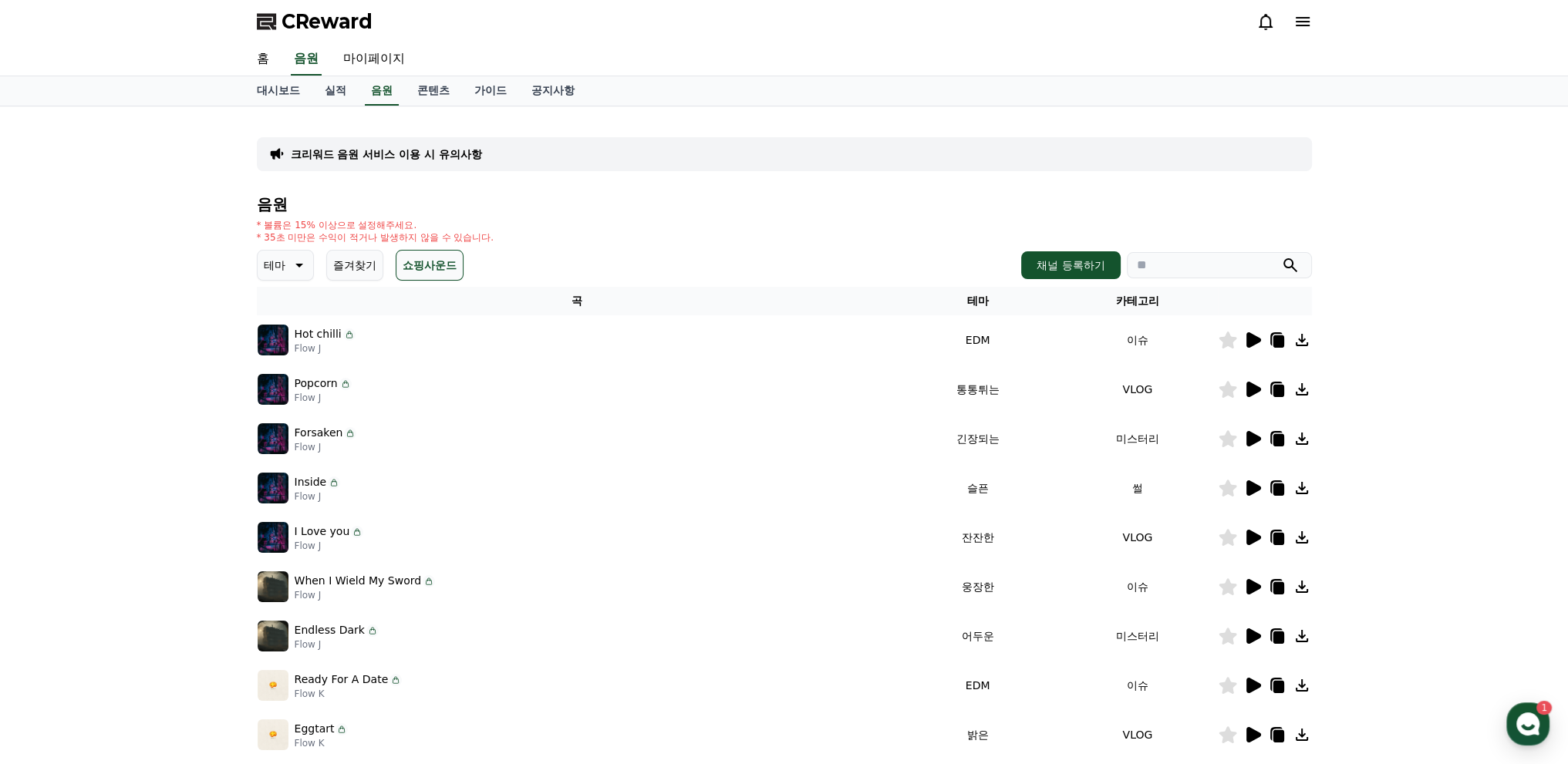
click at [307, 250] on button "테마" at bounding box center [285, 264] width 57 height 30
click at [291, 256] on icon at bounding box center [297, 264] width 19 height 19
click at [326, 252] on button "즐겨찾기" at bounding box center [355, 264] width 57 height 30
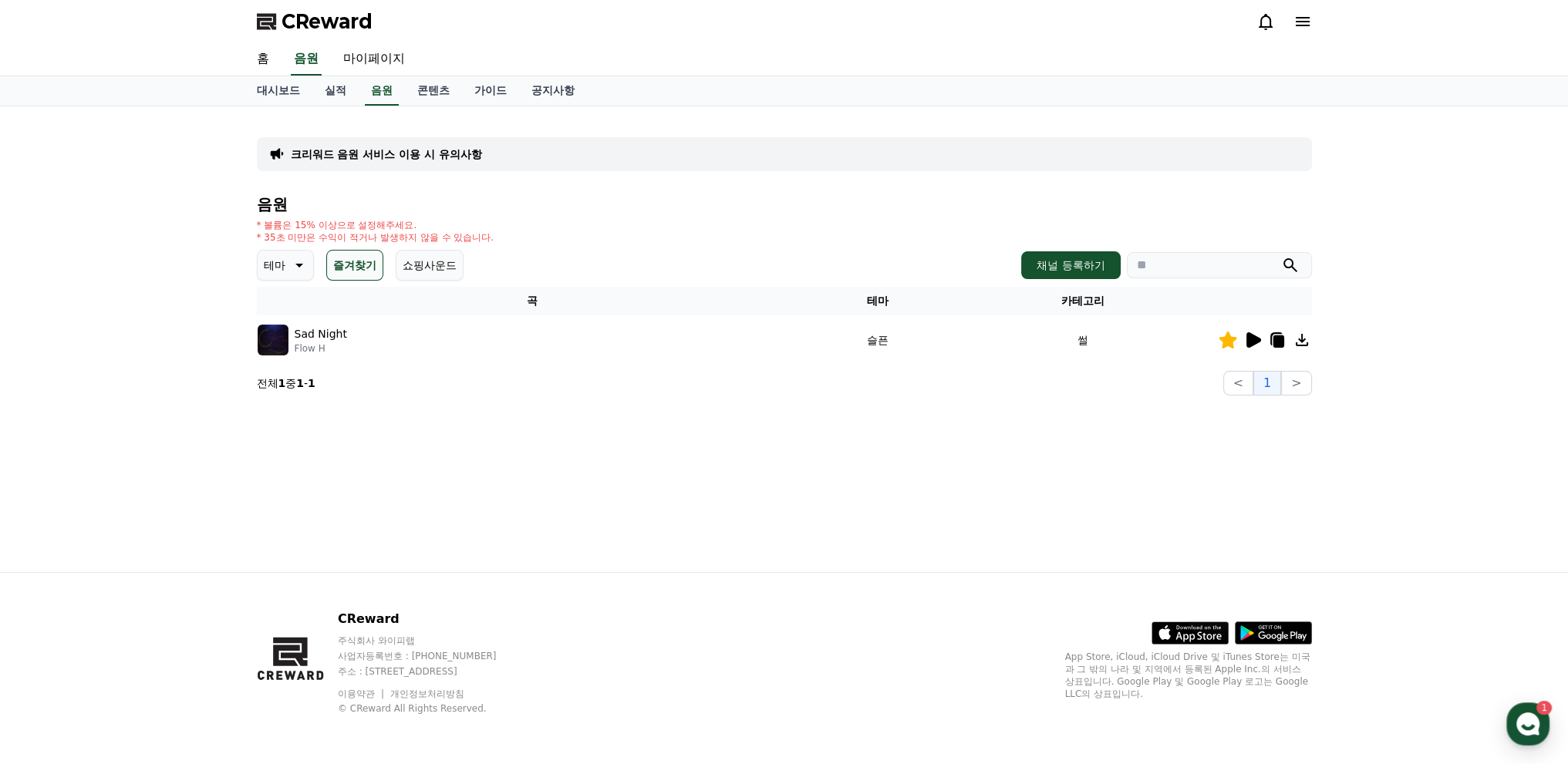
click at [288, 256] on icon at bounding box center [297, 264] width 19 height 19
click at [315, 123] on div "크리워드 음원 서비스 이용 시 유의사항 음원 * 볼륨은 15% 이상으로 설정해주세요. * 35초 미만은 수익이 적거나 발생하지 않을 수 있습니…" at bounding box center [784, 257] width 1054 height 276
click at [342, 152] on div "크리워드 음원 서비스 이용 시 유의사항" at bounding box center [784, 154] width 1054 height 34
click at [626, 201] on div "음원 * 볼륨은 15% 이상으로 설정해주세요. * 35초 미만은 수익이 적거나 발생하지 않을 수 있습니다. 테마 테마 전체 환상적인 호기심 어…" at bounding box center [784, 296] width 1054 height 200
click at [372, 259] on button "즐겨찾기" at bounding box center [355, 264] width 57 height 30
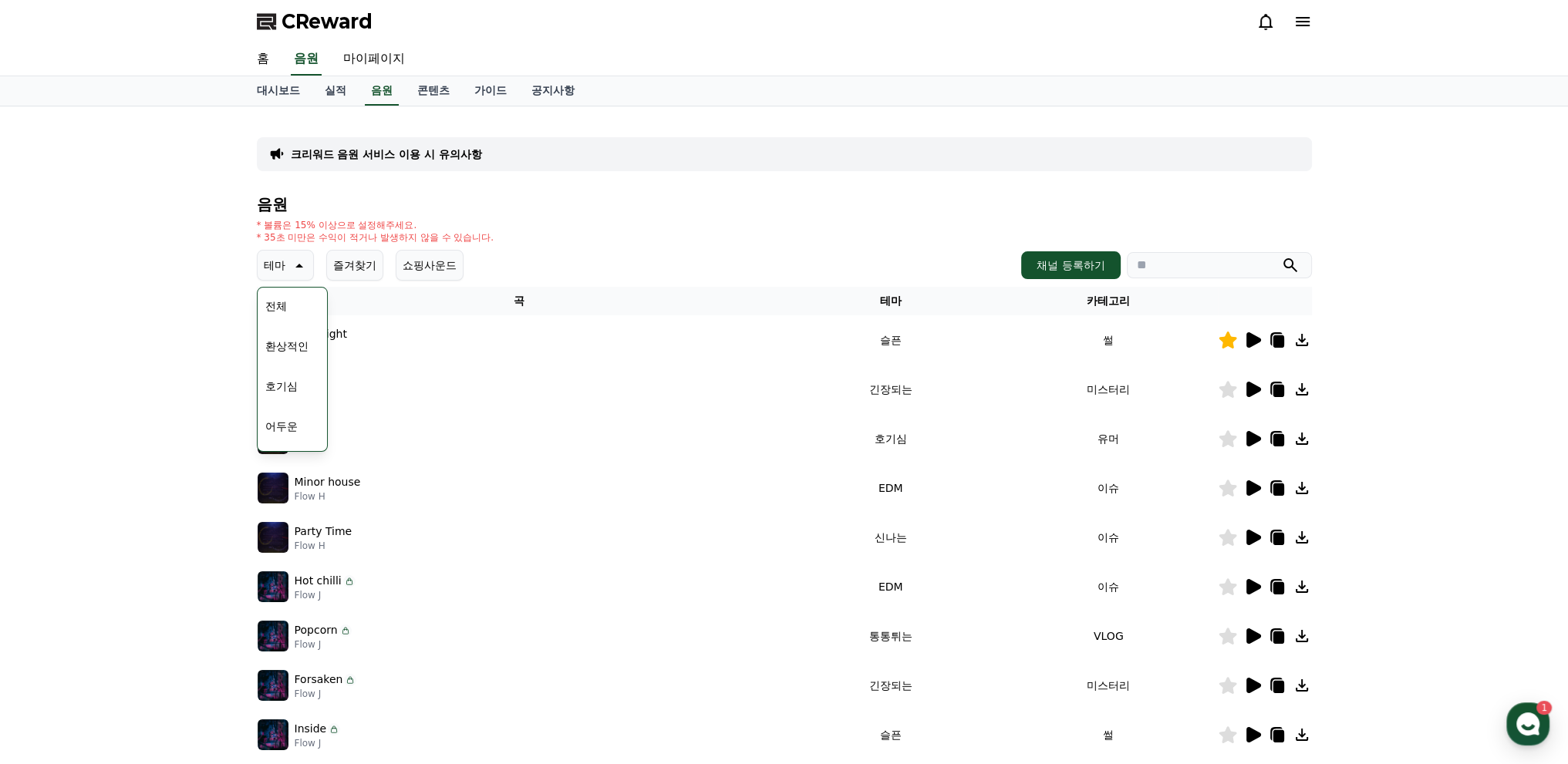
click at [396, 250] on button "쇼핑사운드" at bounding box center [429, 264] width 68 height 30
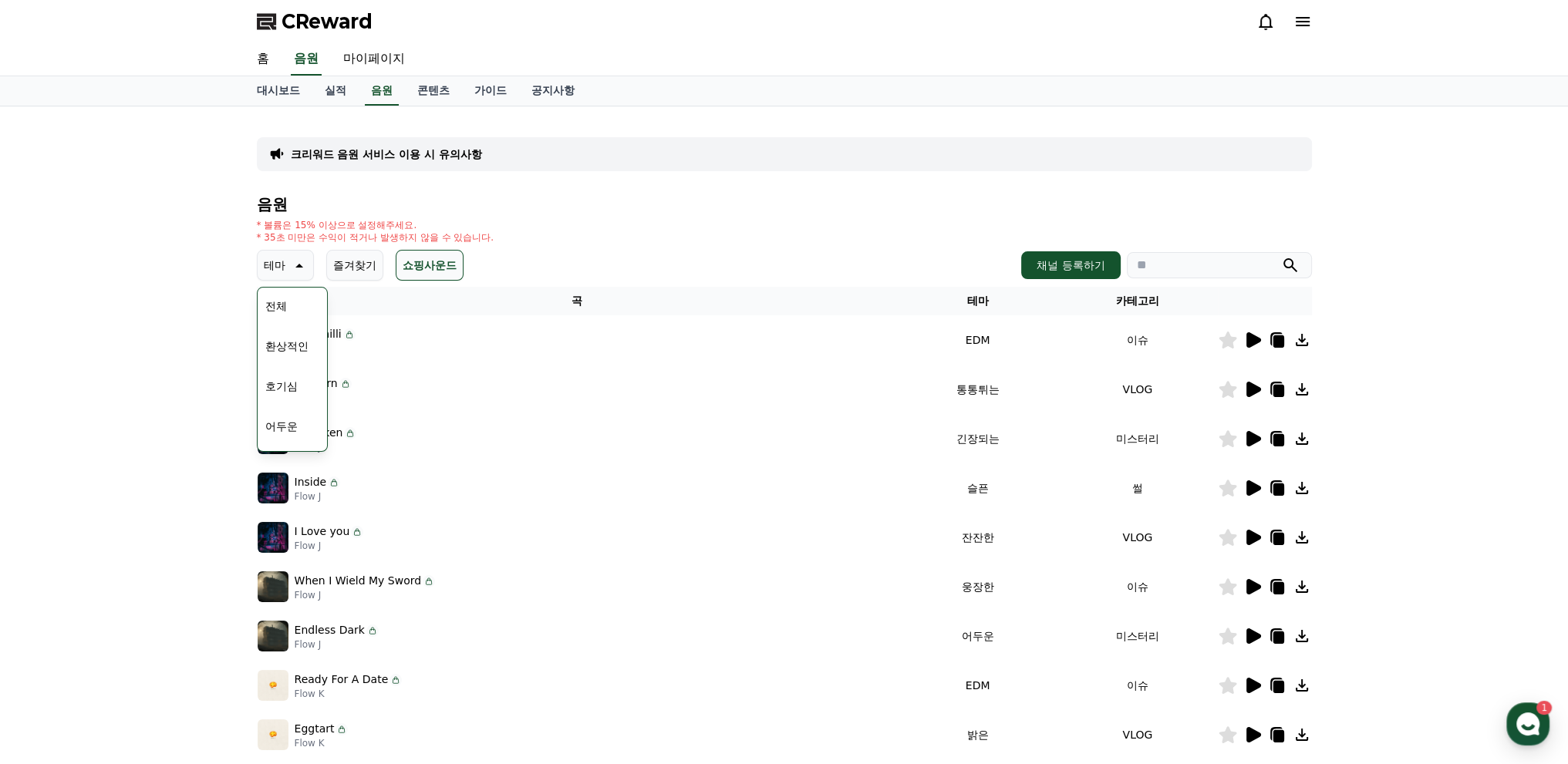
click at [357, 255] on button "즐겨찾기" at bounding box center [355, 264] width 57 height 30
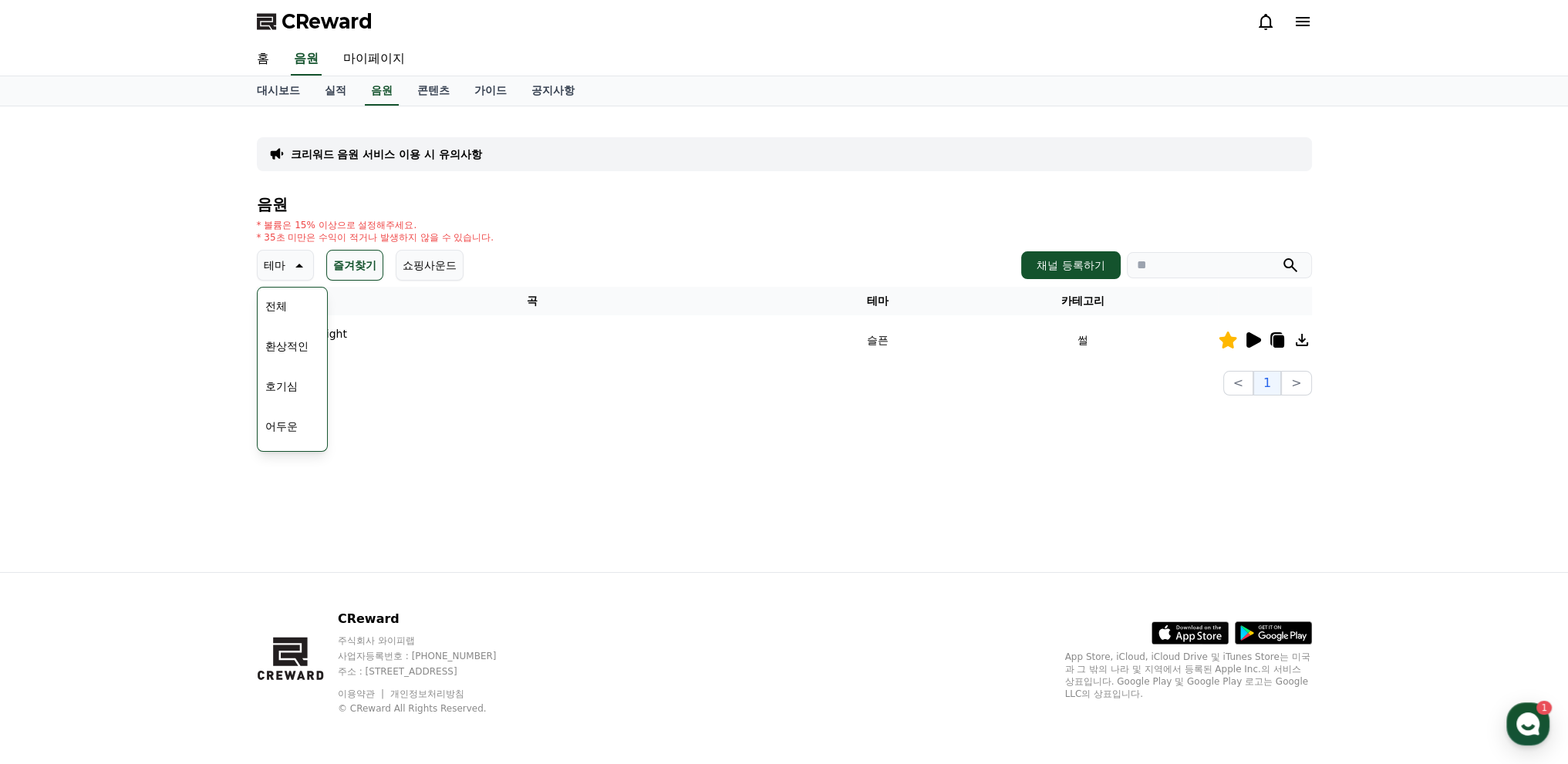
click at [374, 250] on div "테마 테마 전체 환상적인 호기심 어두운 밝은 통통튀는 신나는 반전 웅장한 드라마틱 즐거움 분위기있는 EDM 그루브 슬픈 잔잔한 귀여운 감동적인…" at bounding box center [360, 264] width 207 height 30
drag, startPoint x: 404, startPoint y: 252, endPoint x: 407, endPoint y: 240, distance: 12.4
click at [404, 252] on button "쇼핑사운드" at bounding box center [429, 264] width 68 height 30
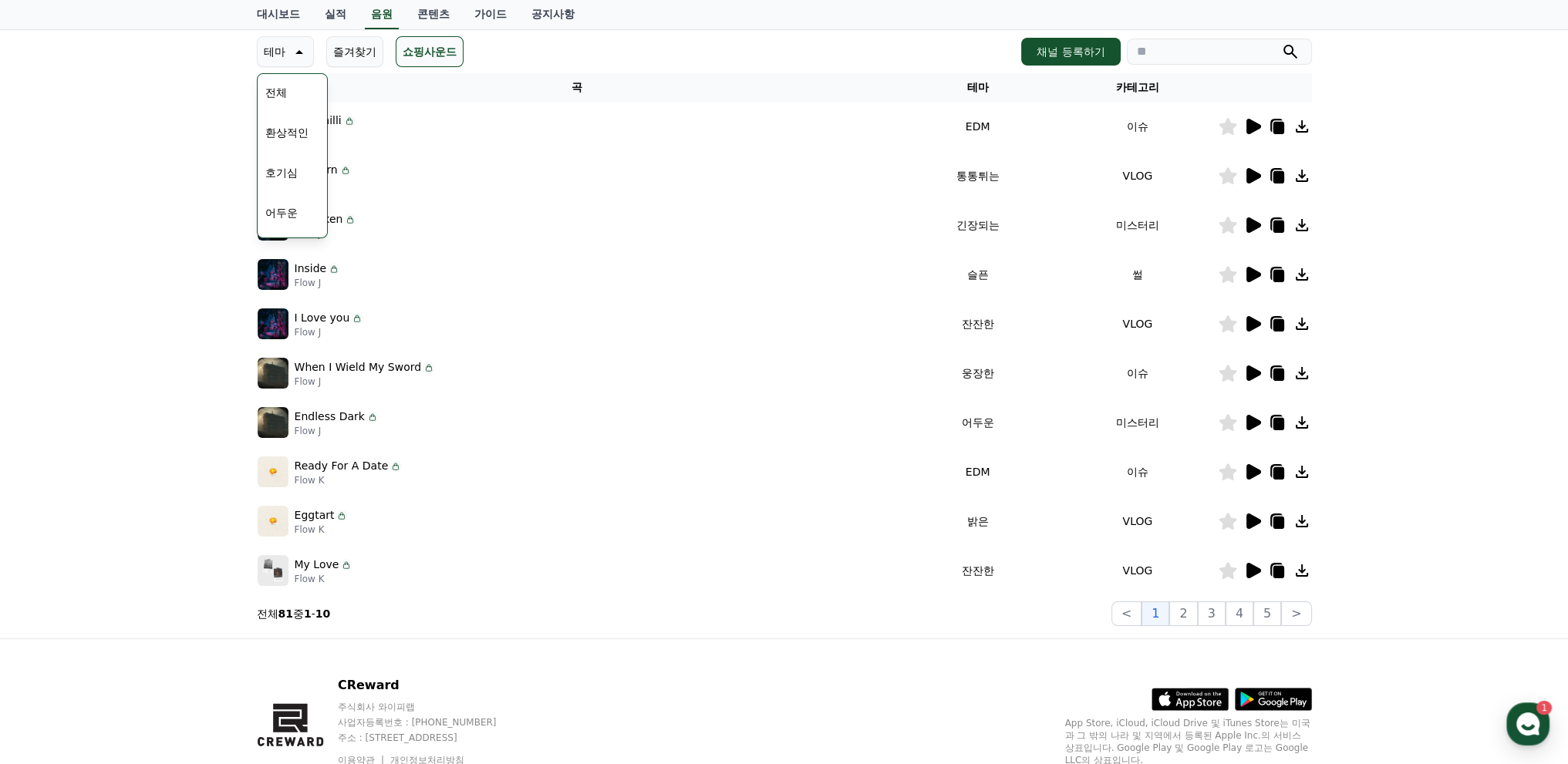
click at [630, 299] on td "I Love you Flow J" at bounding box center [577, 323] width 641 height 49
